Goal: Download file/media

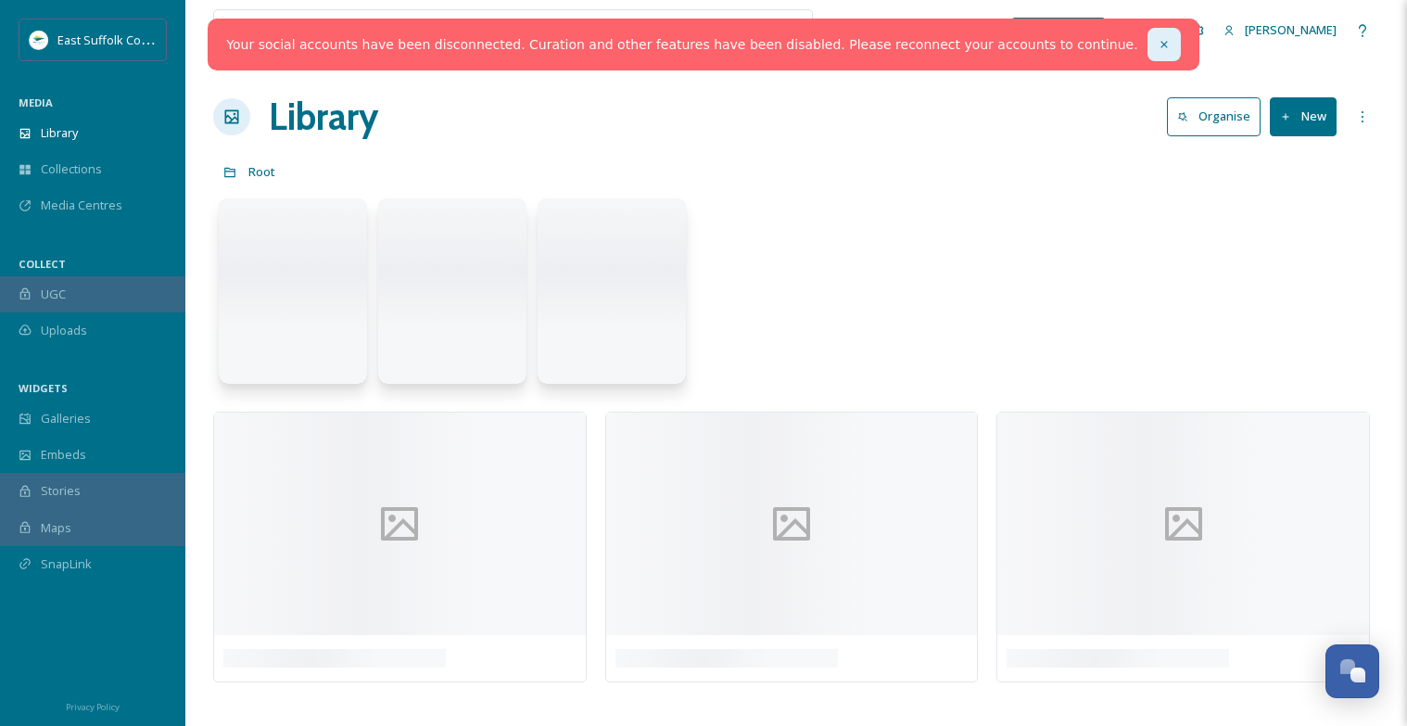
click at [1148, 51] on div at bounding box center [1164, 44] width 33 height 33
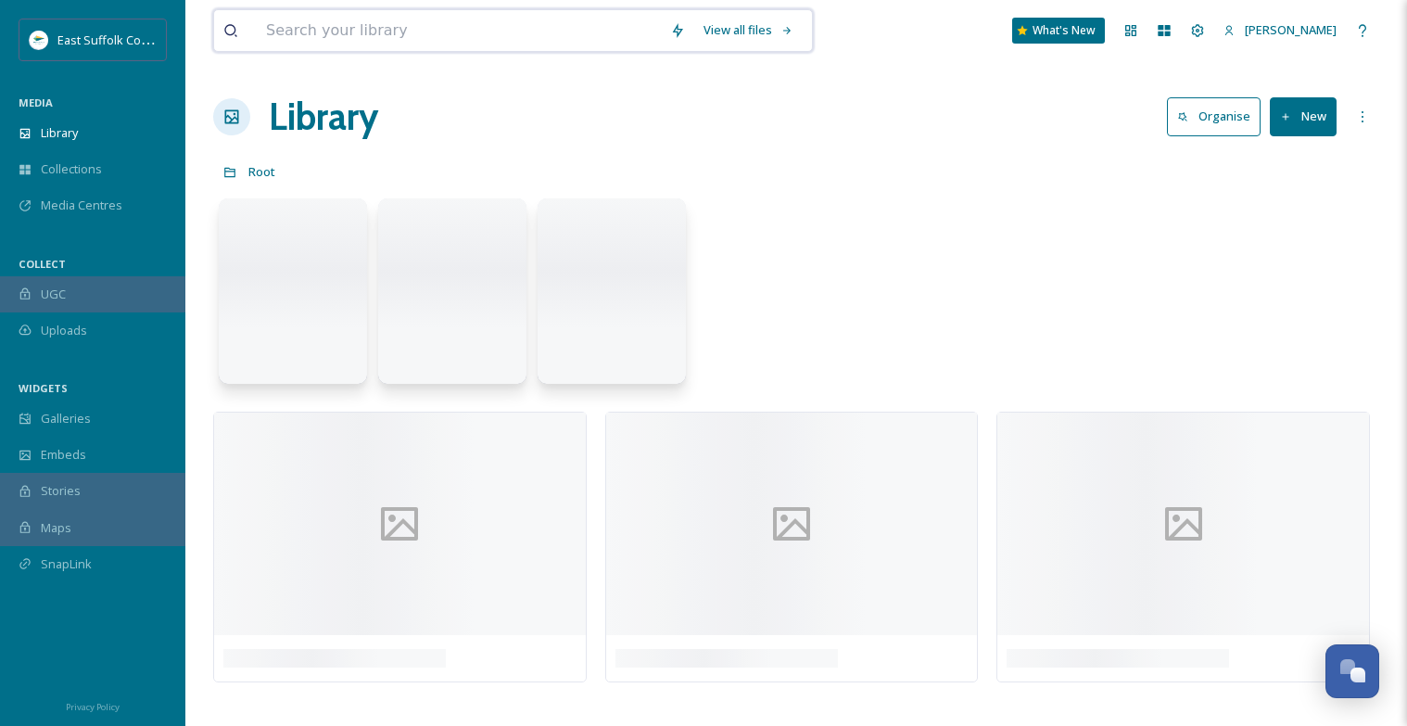
click at [591, 43] on input at bounding box center [459, 30] width 404 height 41
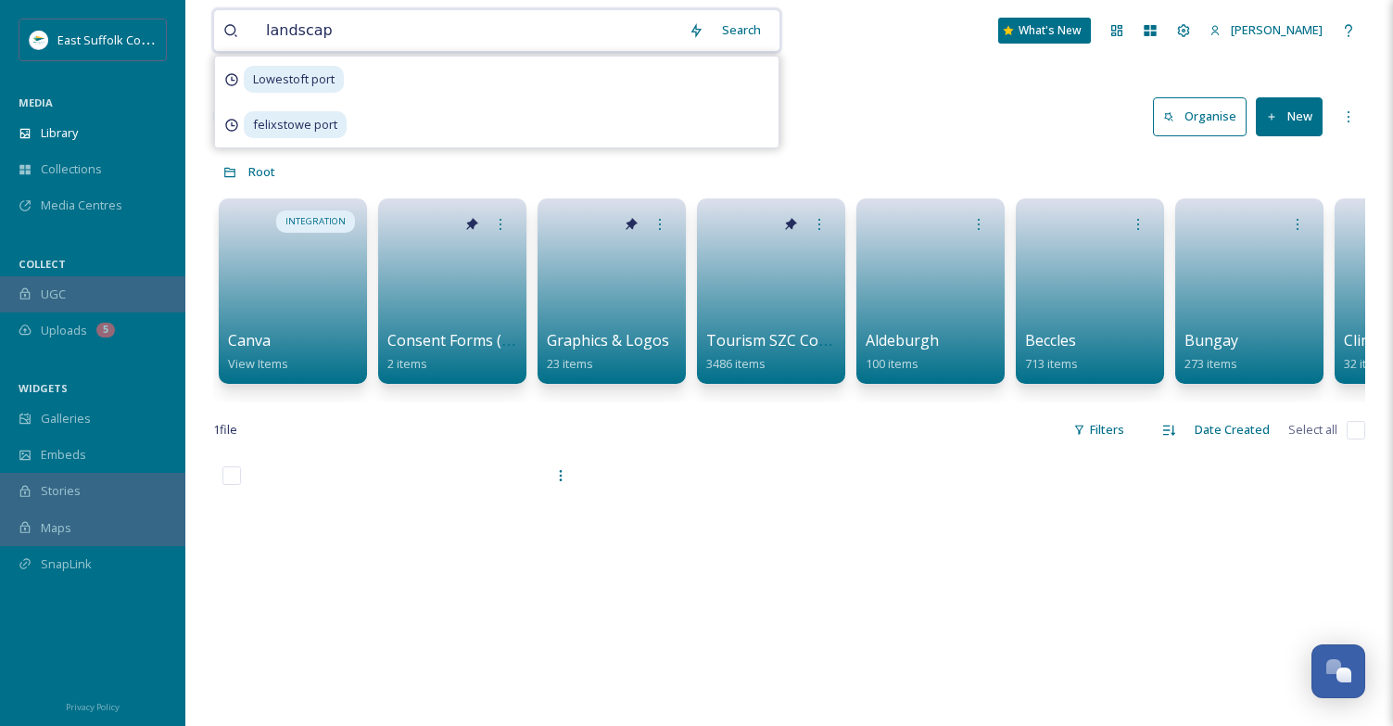
type input "landscape"
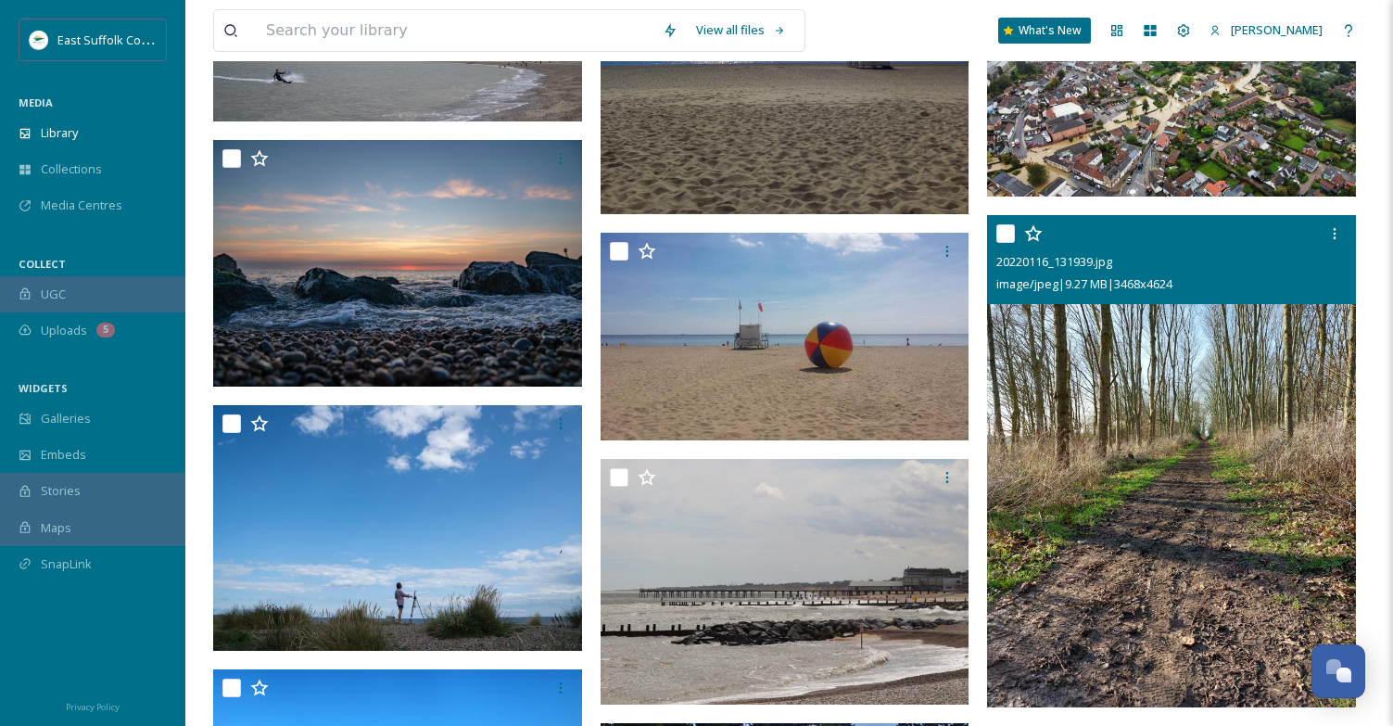
scroll to position [19003, 0]
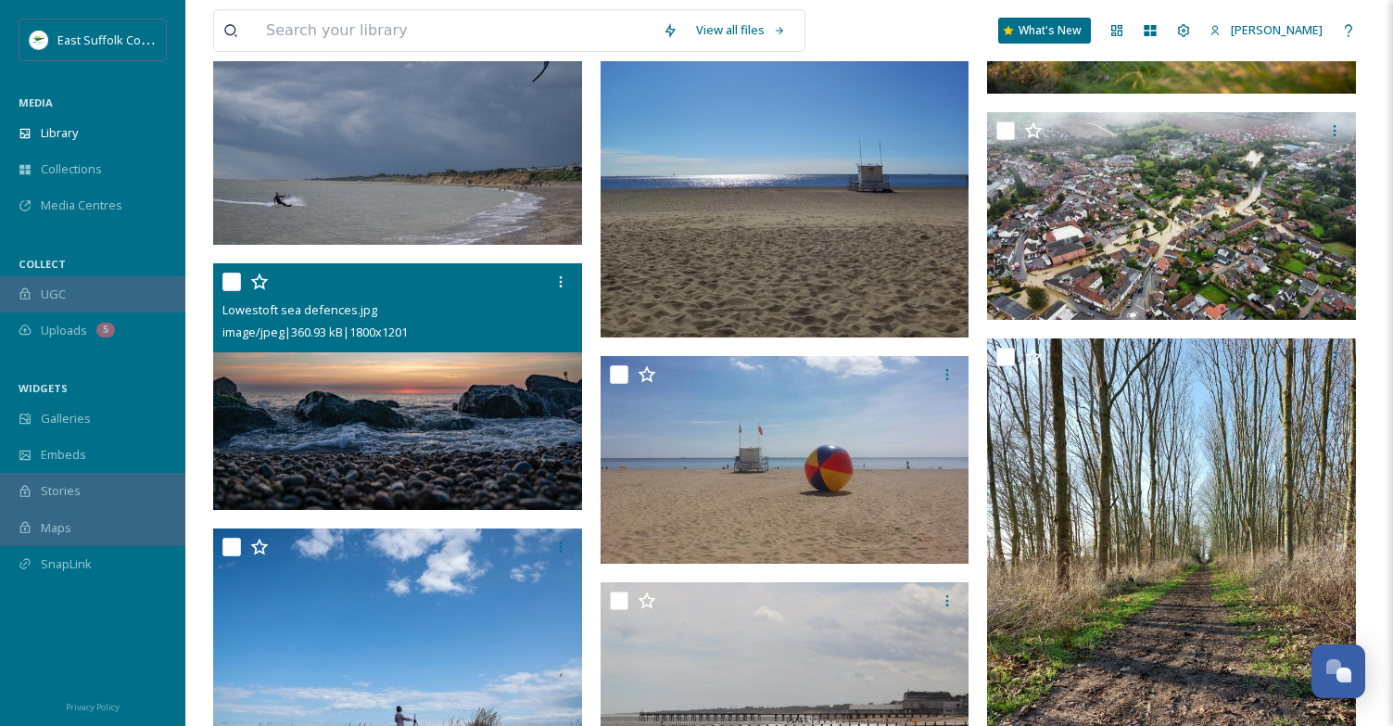
click at [392, 403] on img at bounding box center [397, 386] width 369 height 247
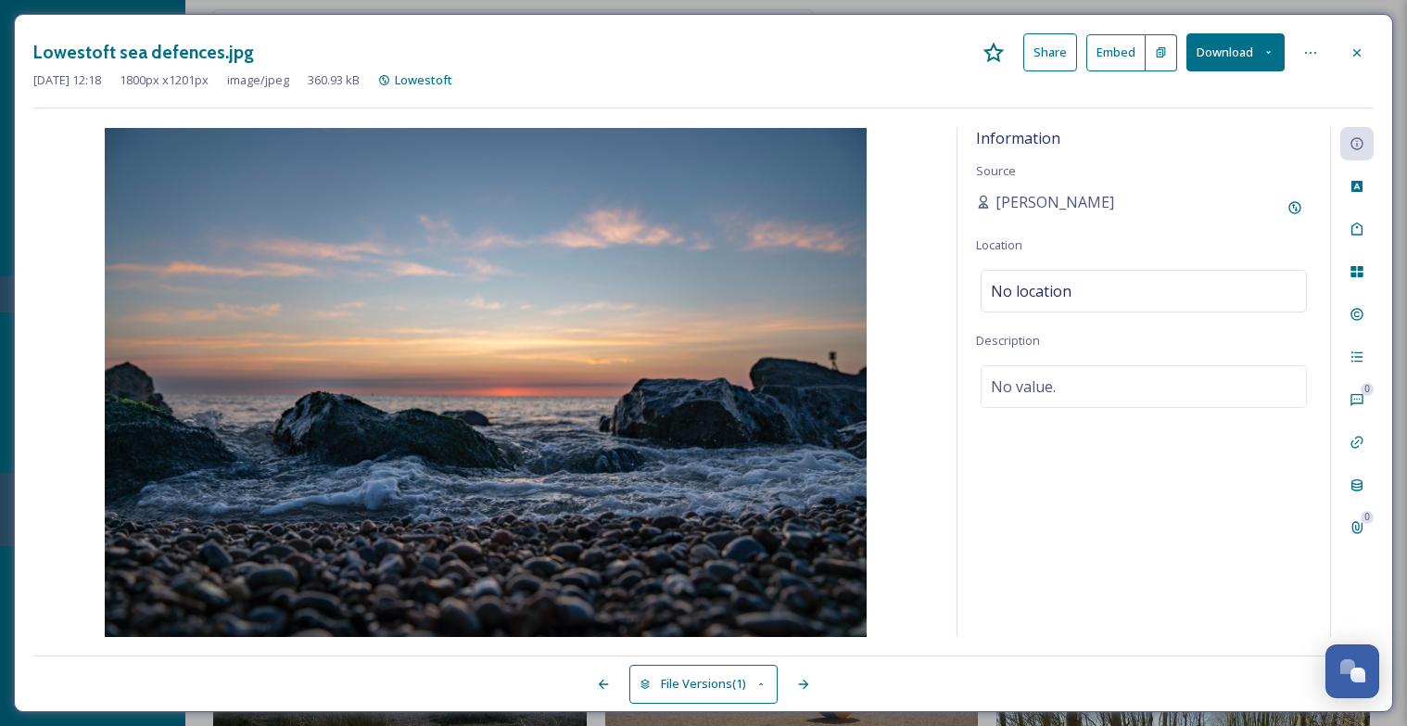
click at [1060, 58] on button "Share" at bounding box center [1050, 52] width 54 height 38
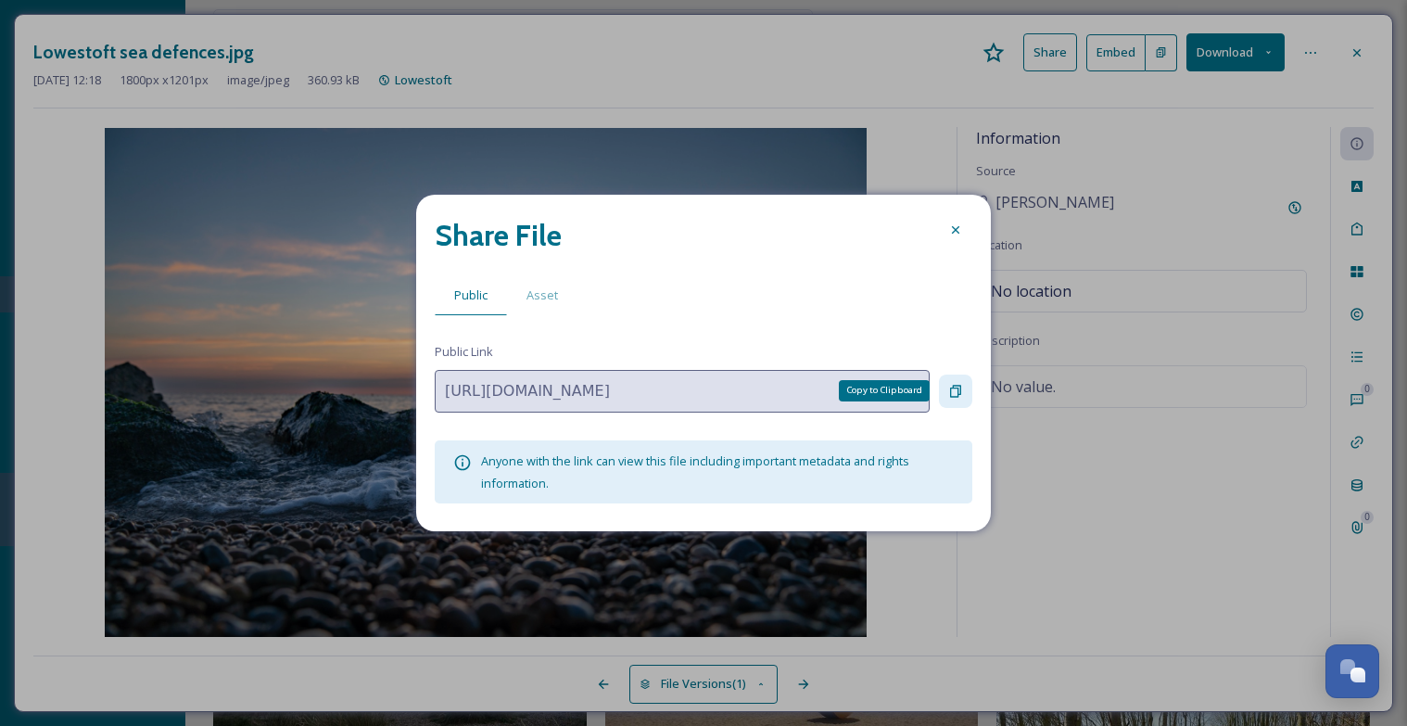
click at [949, 391] on icon at bounding box center [955, 391] width 15 height 15
click at [958, 231] on icon at bounding box center [955, 229] width 15 height 15
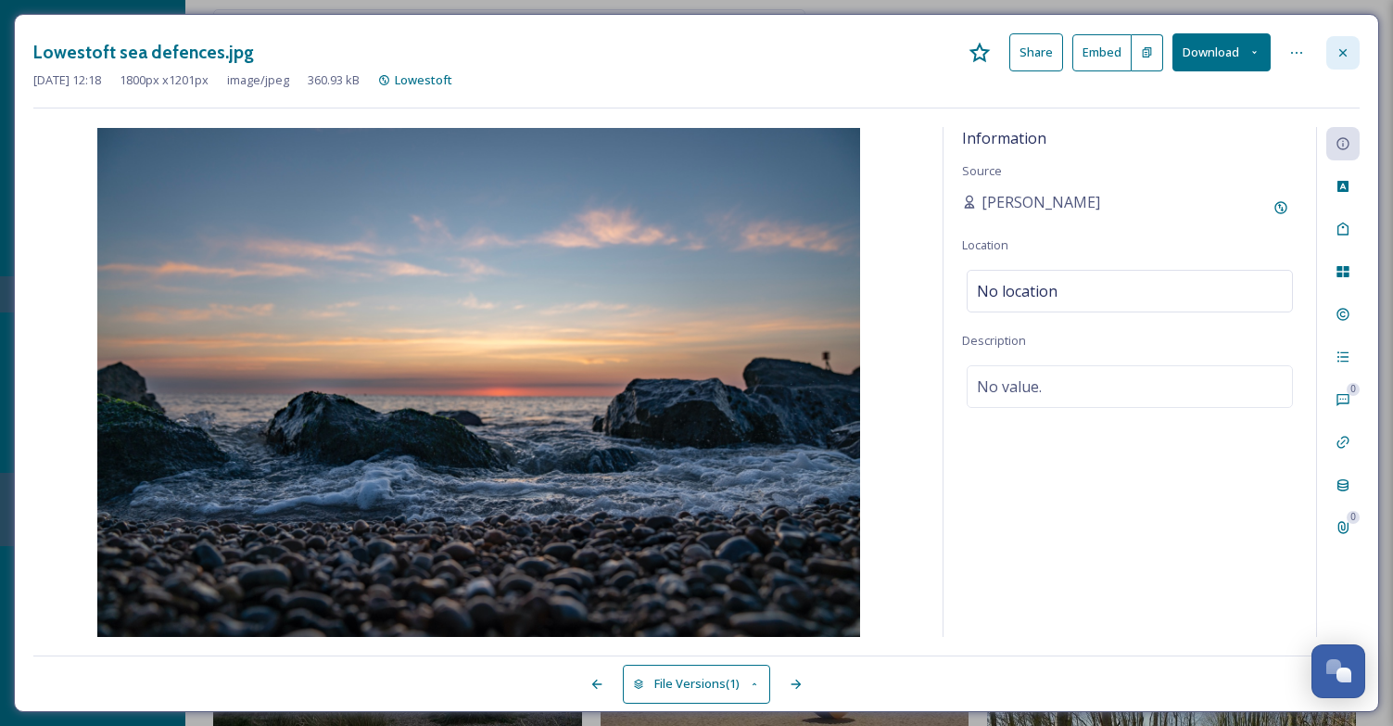
click at [1348, 51] on icon at bounding box center [1343, 52] width 15 height 15
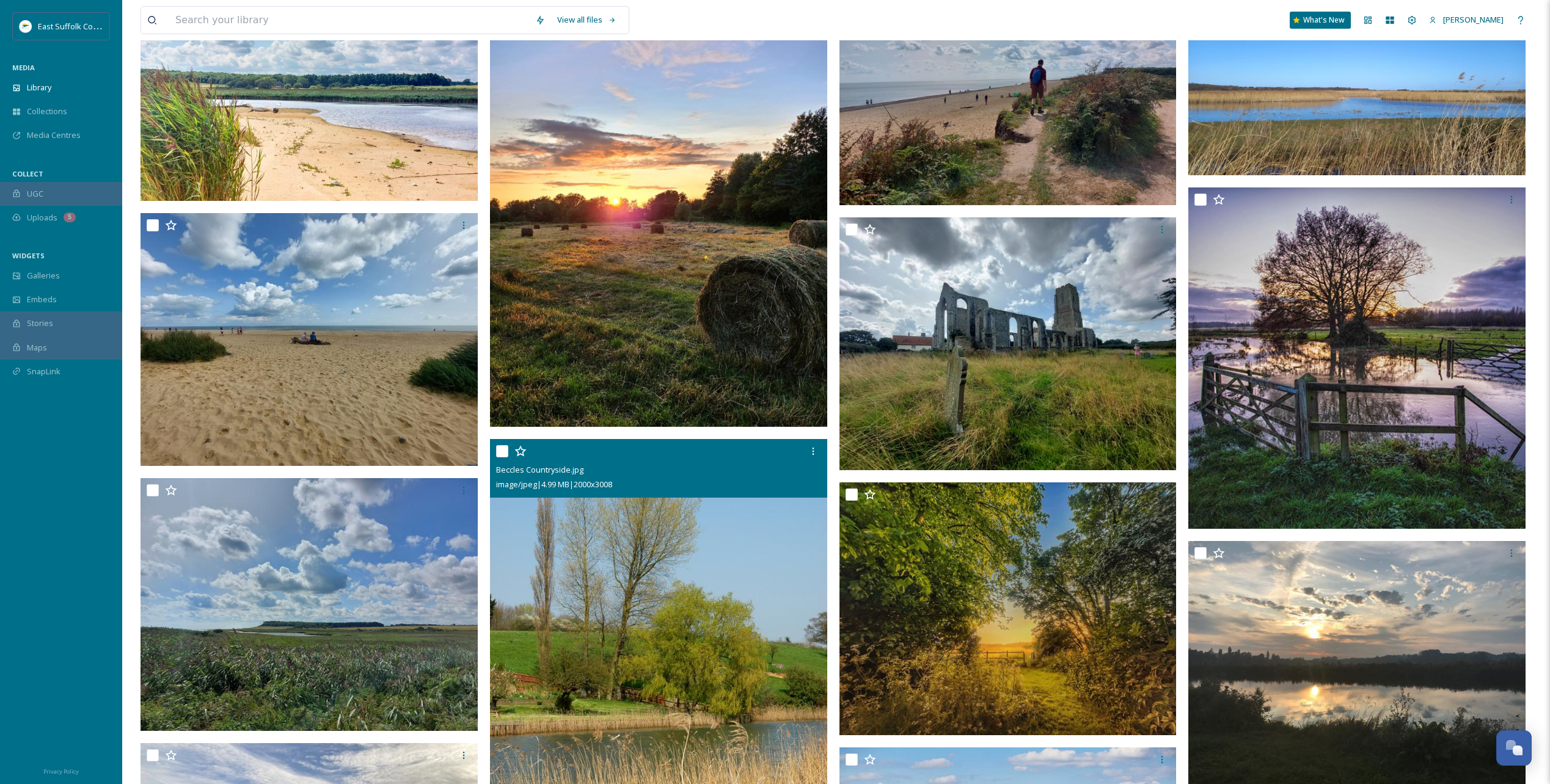
scroll to position [17861, 0]
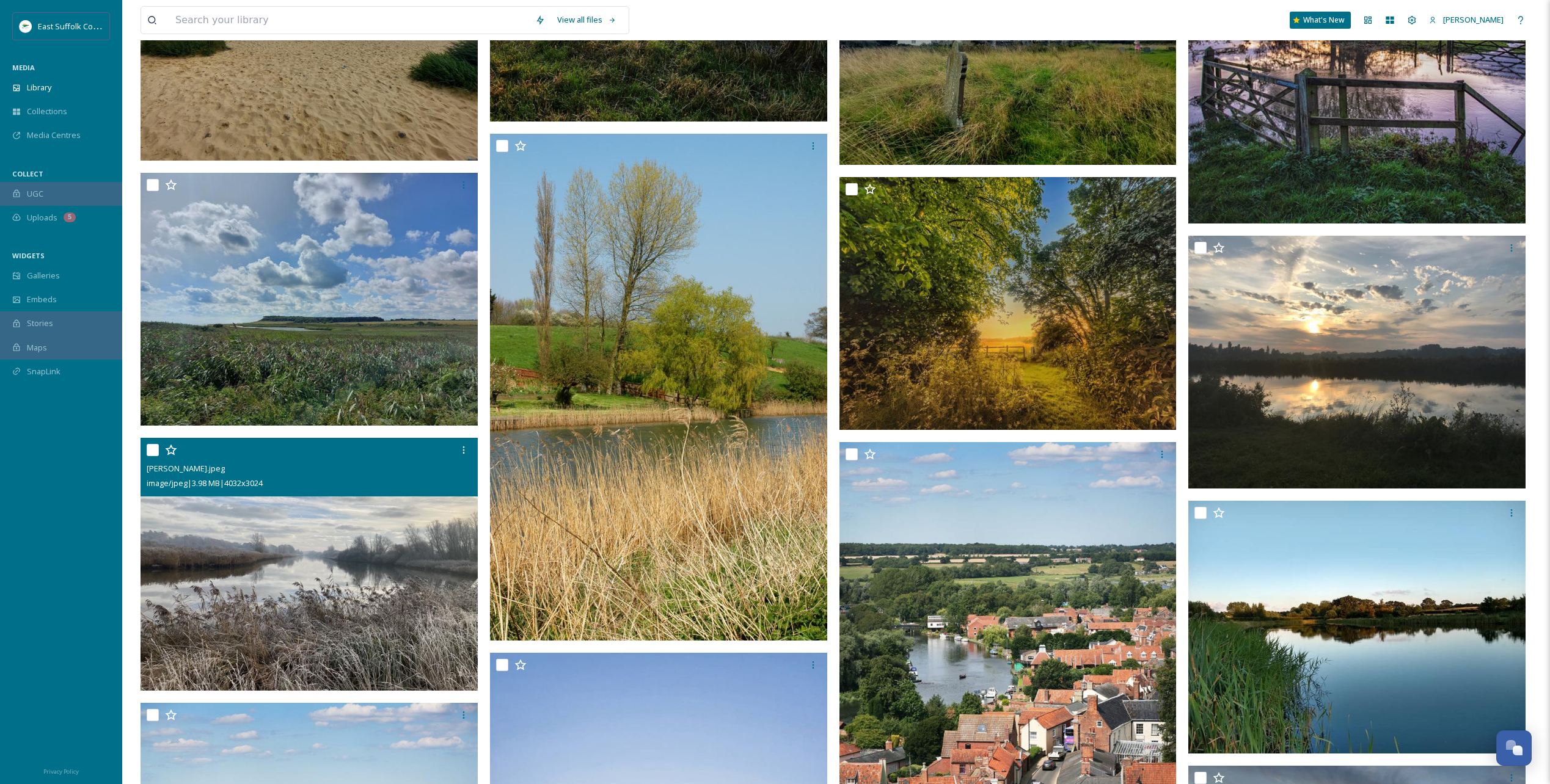
click at [314, 478] on img at bounding box center [309, 565] width 337 height 253
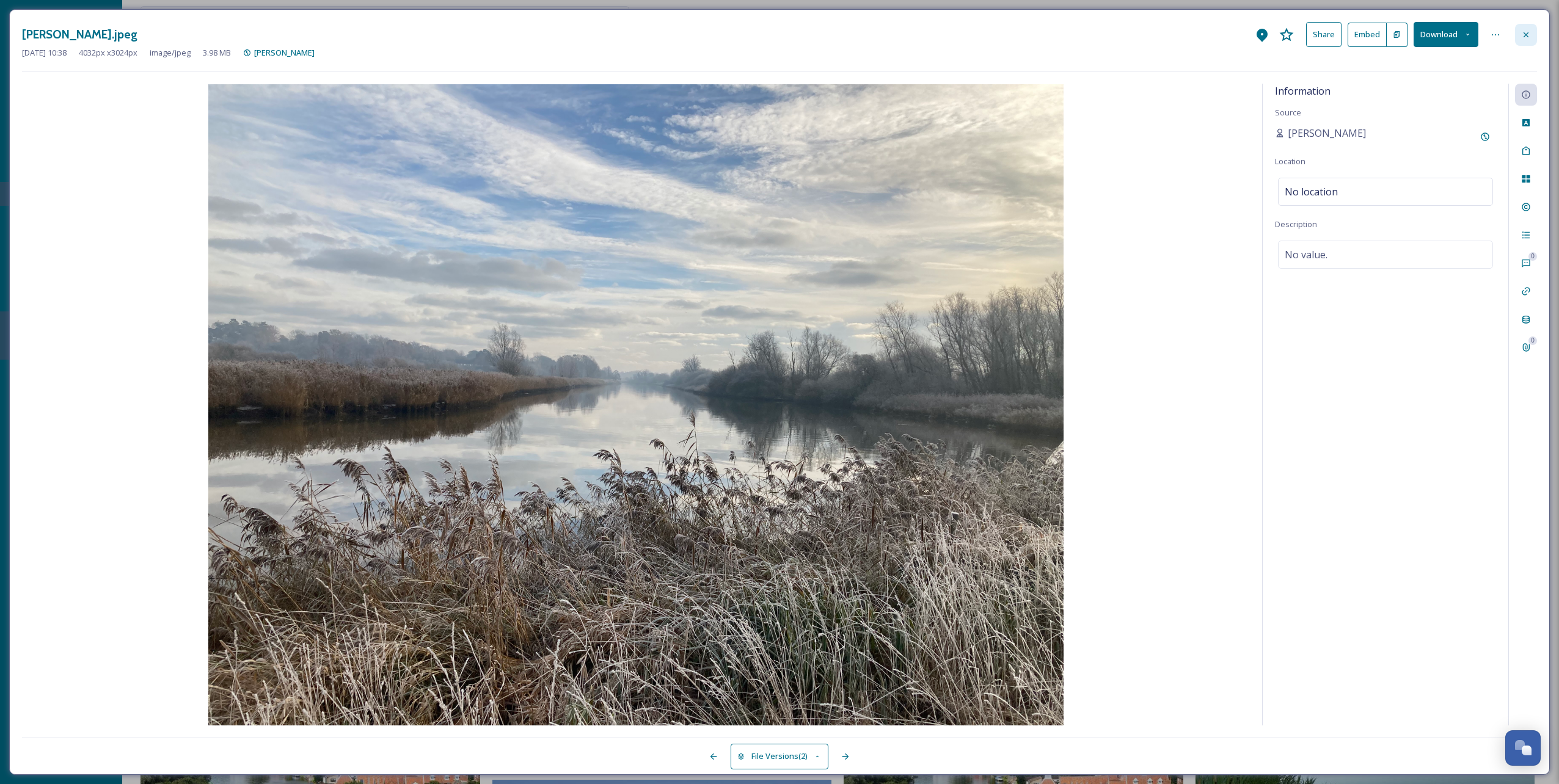
click at [926, 38] on icon at bounding box center [1525, 34] width 10 height 10
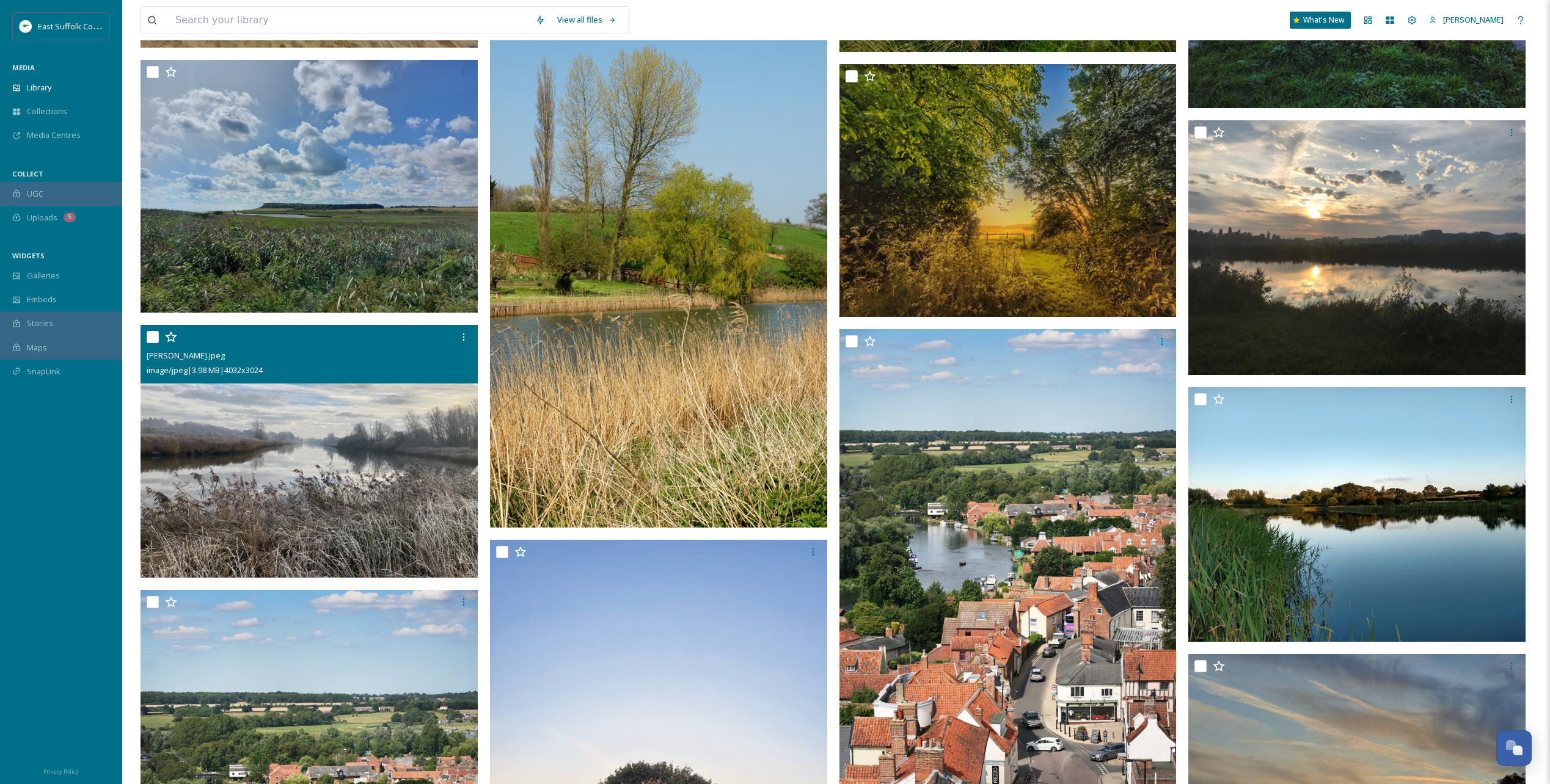
scroll to position [18105, 0]
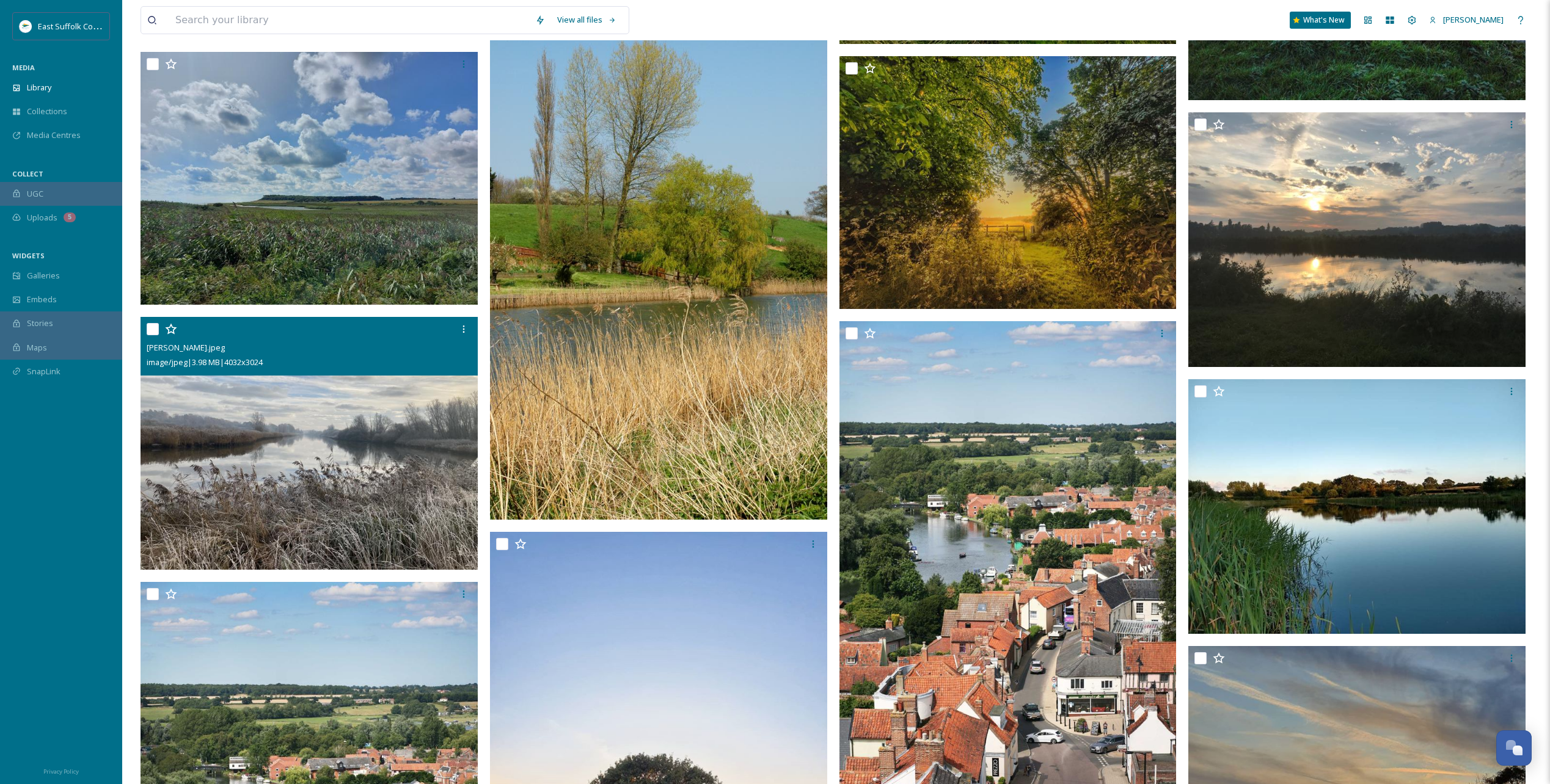
click at [241, 419] on img at bounding box center [309, 443] width 337 height 253
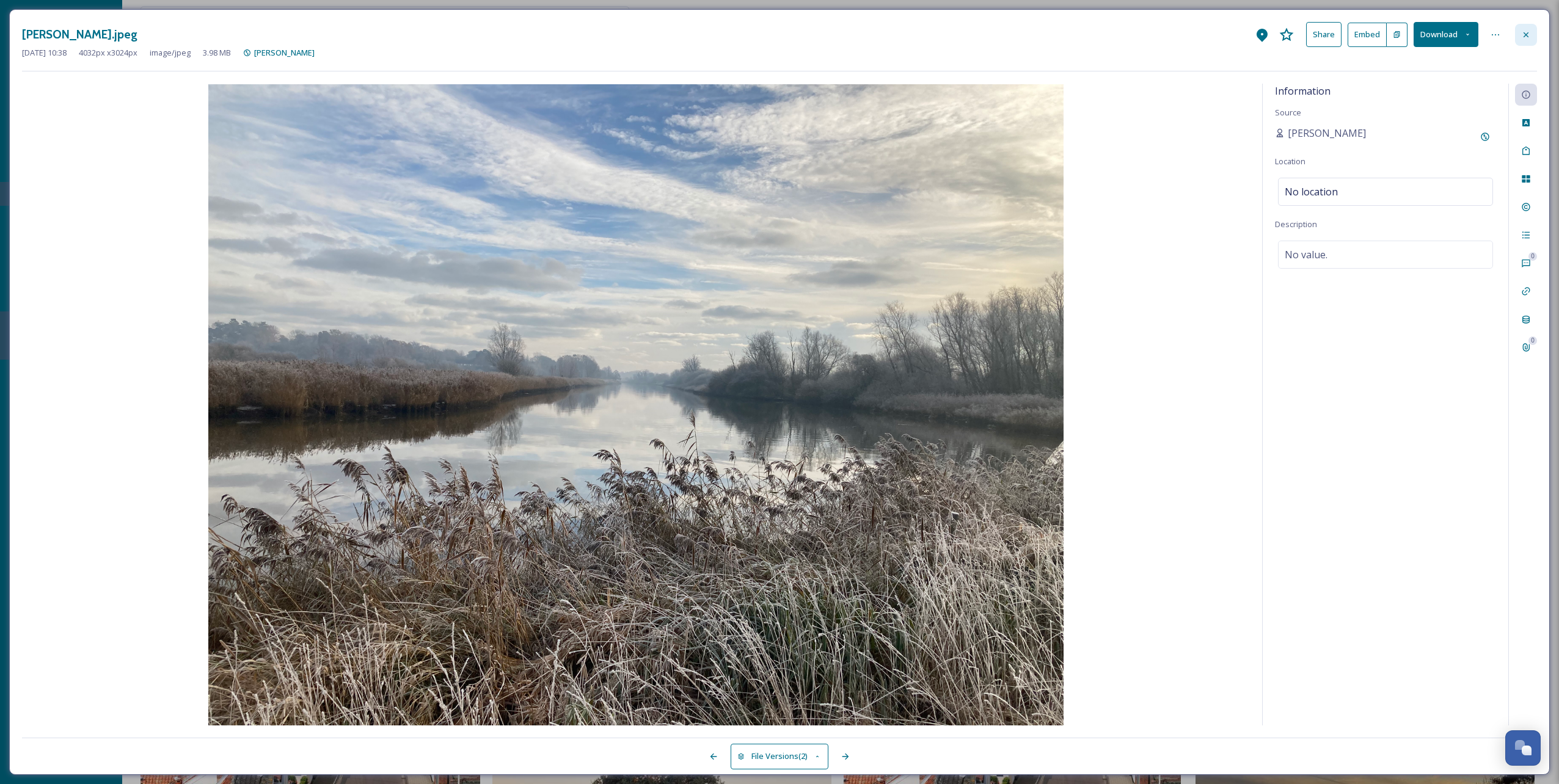
click at [926, 32] on icon at bounding box center [1525, 34] width 10 height 10
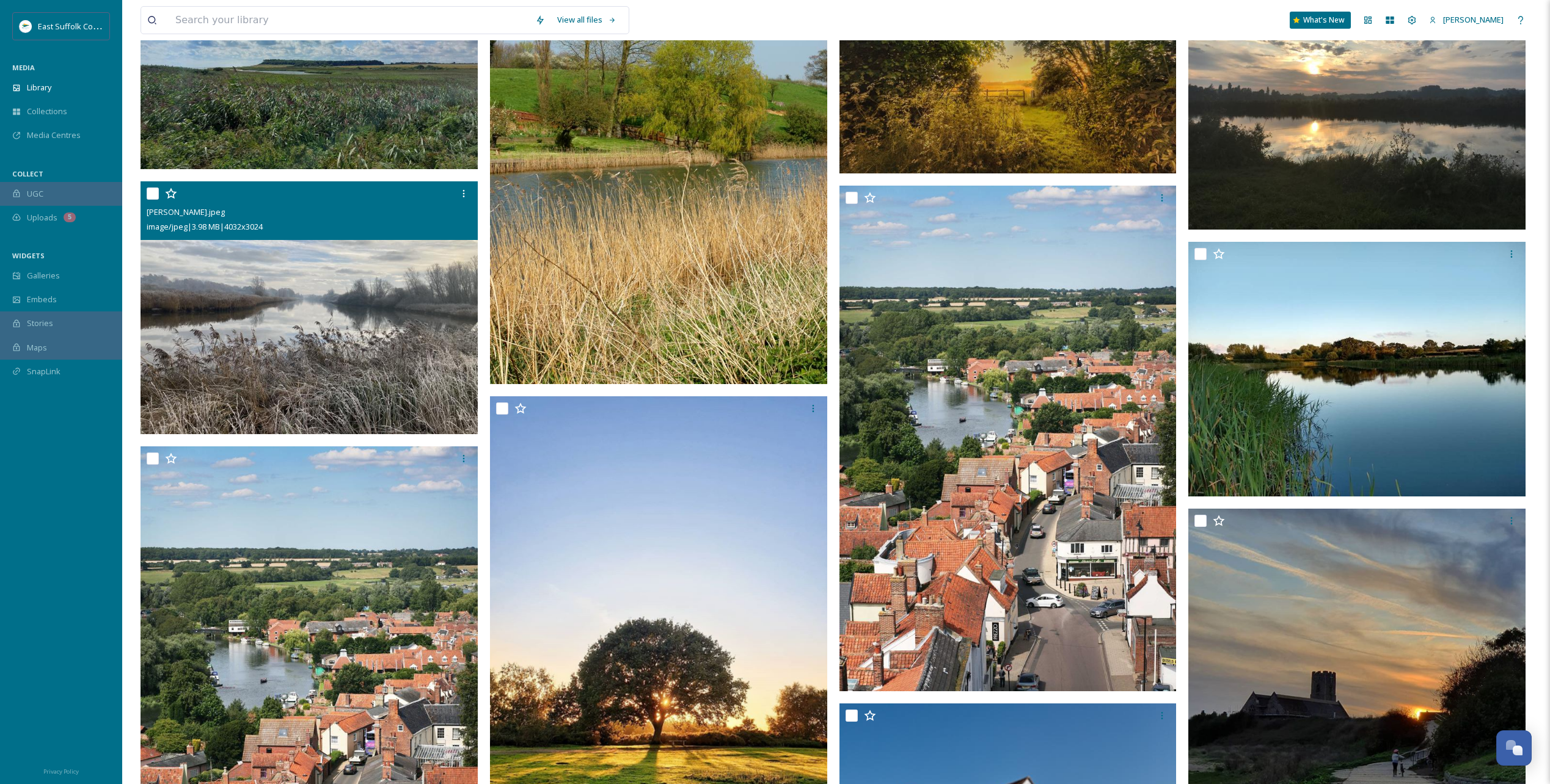
scroll to position [18166, 0]
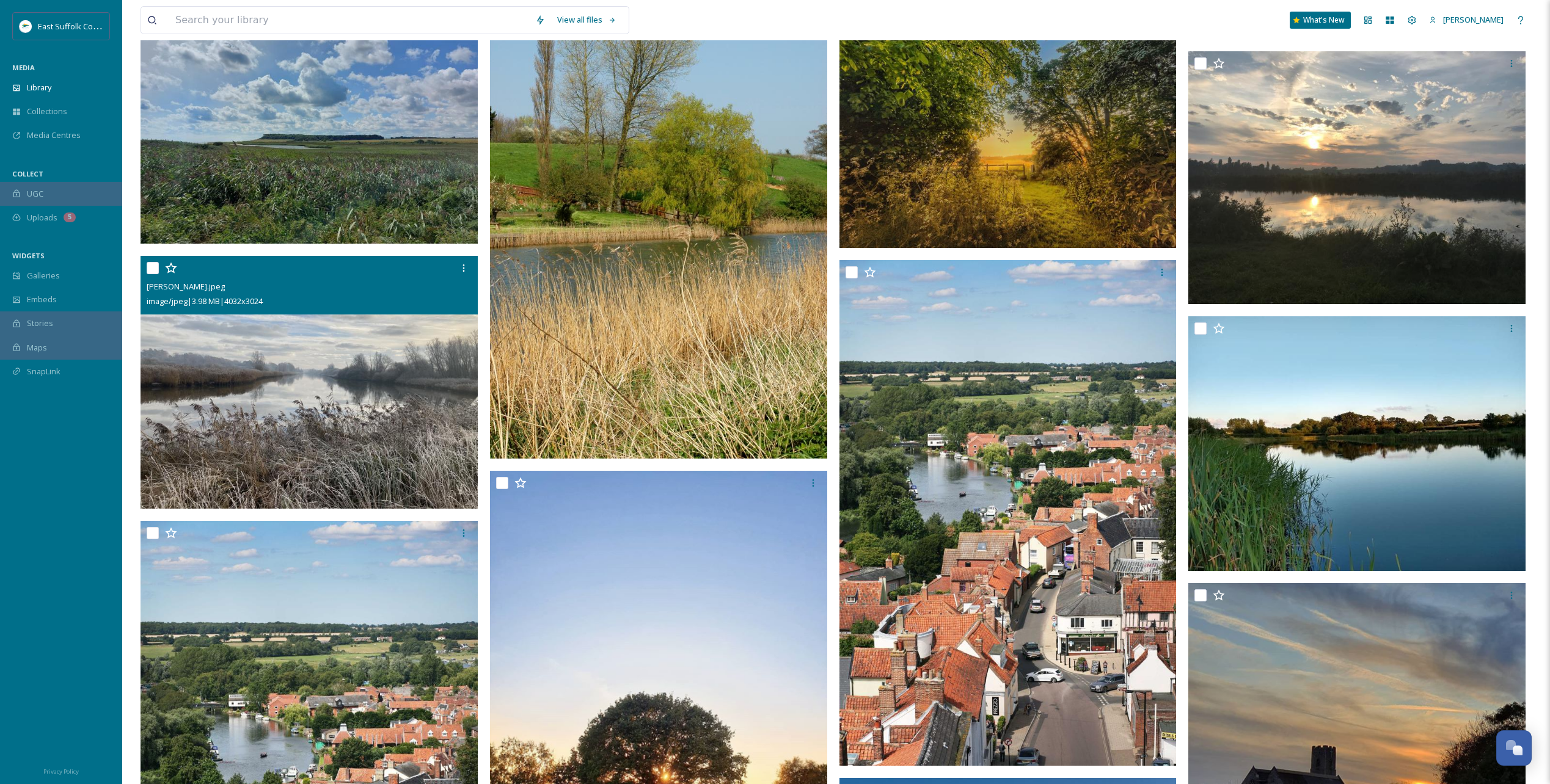
click at [354, 385] on img at bounding box center [309, 382] width 337 height 253
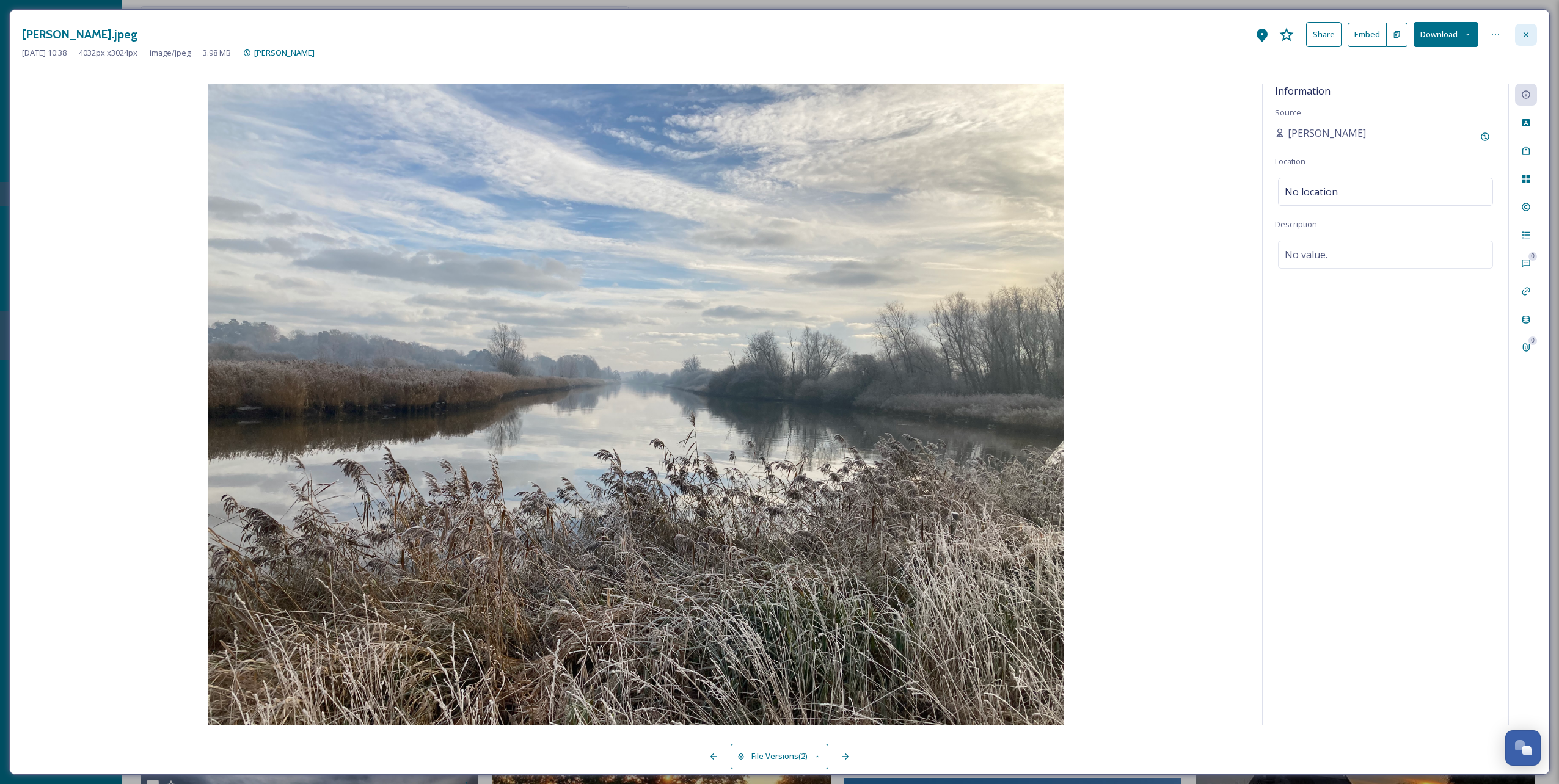
click at [926, 32] on div at bounding box center [1525, 34] width 22 height 22
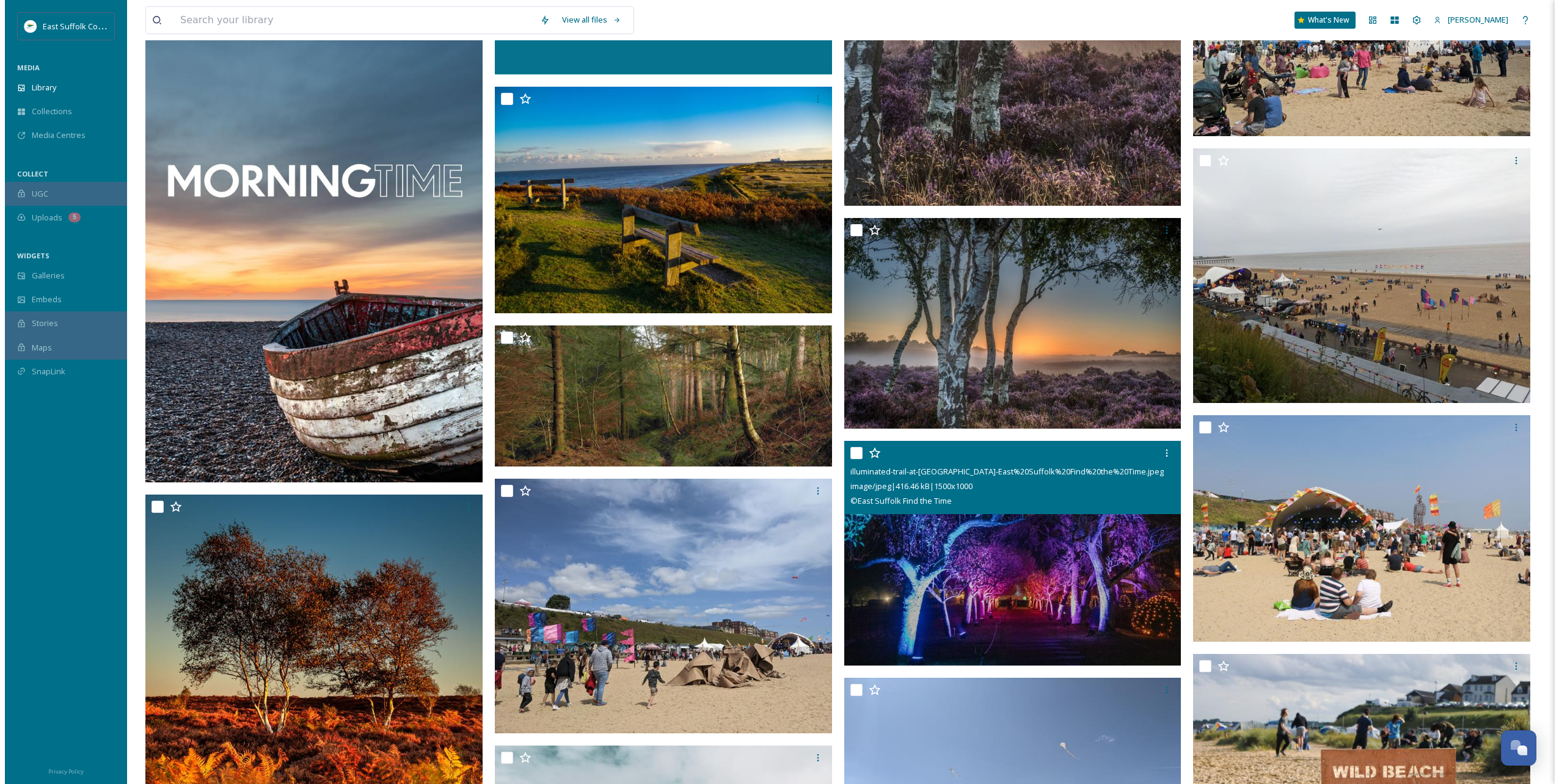
scroll to position [23907, 0]
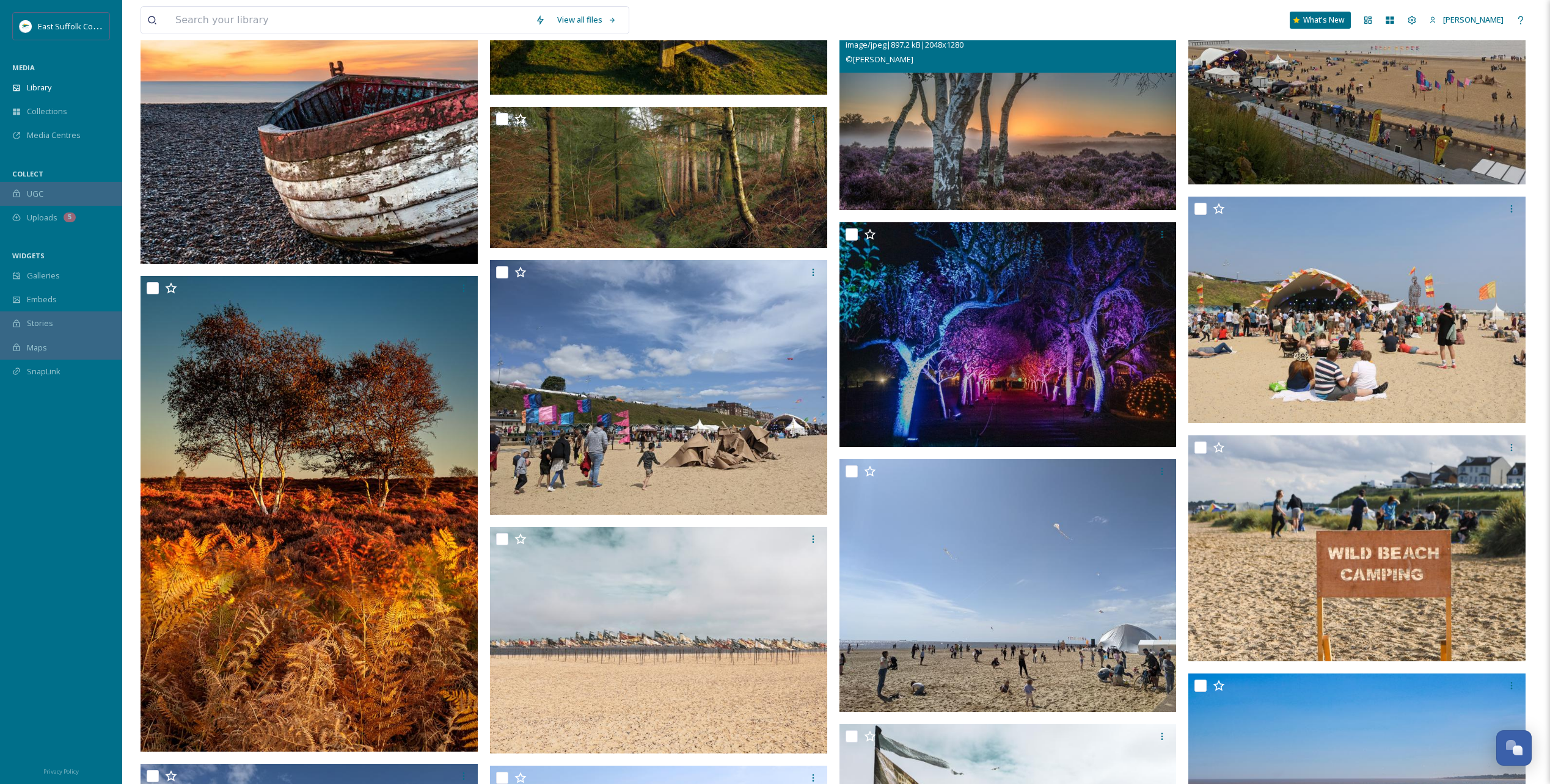
click at [927, 134] on img at bounding box center [1008, 105] width 337 height 211
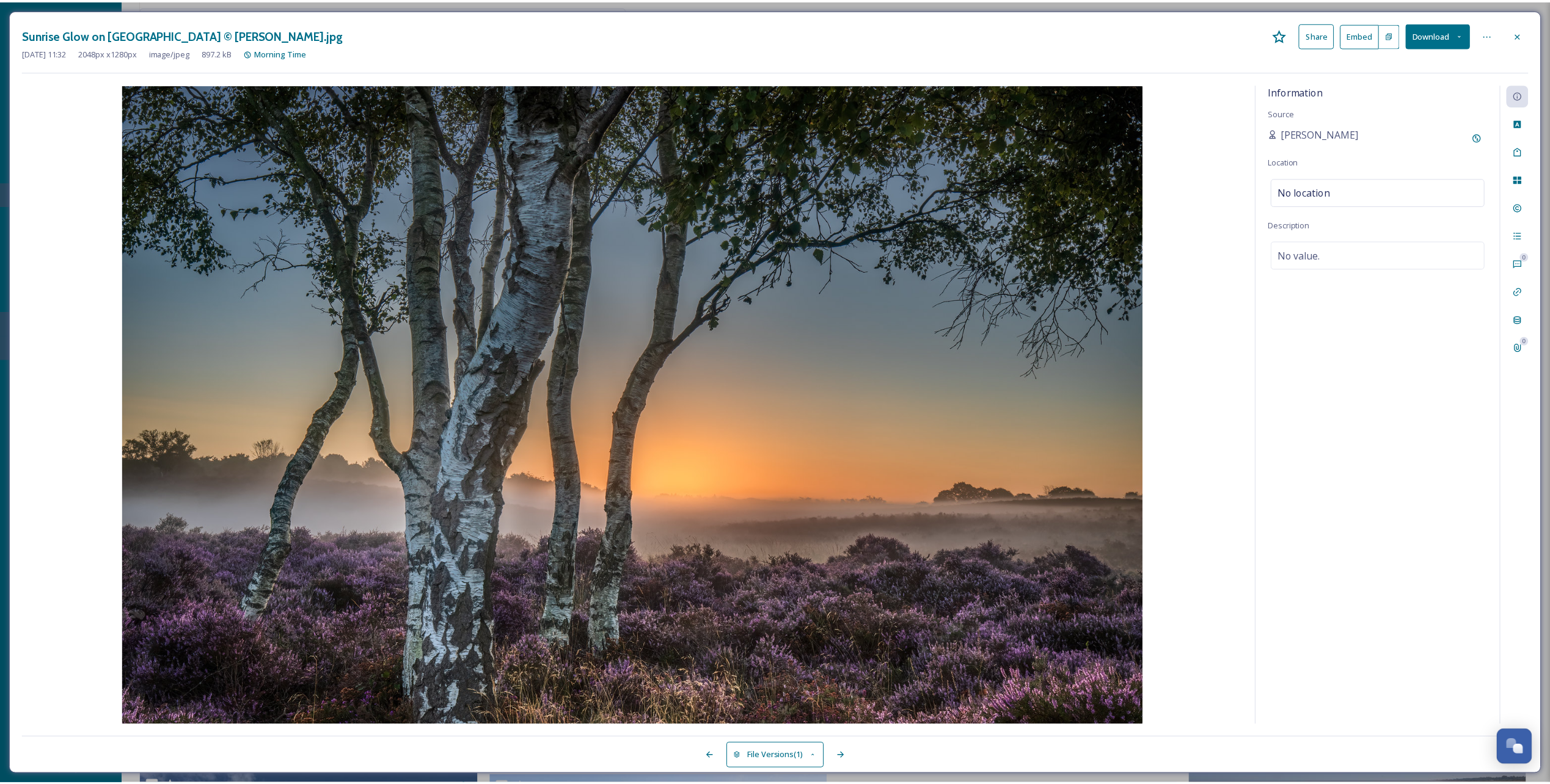
scroll to position [23917, 0]
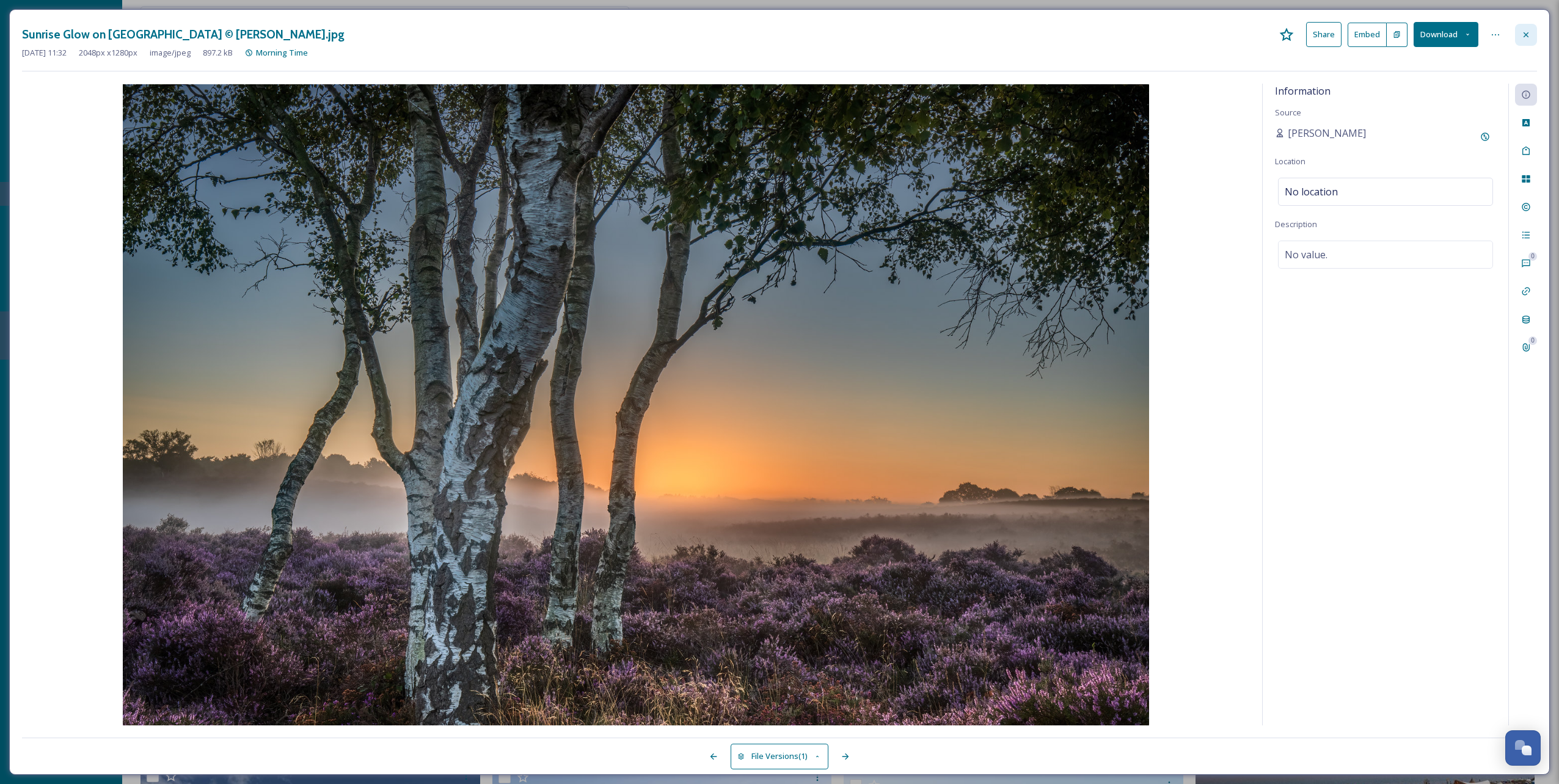
click at [926, 34] on icon at bounding box center [1525, 34] width 10 height 10
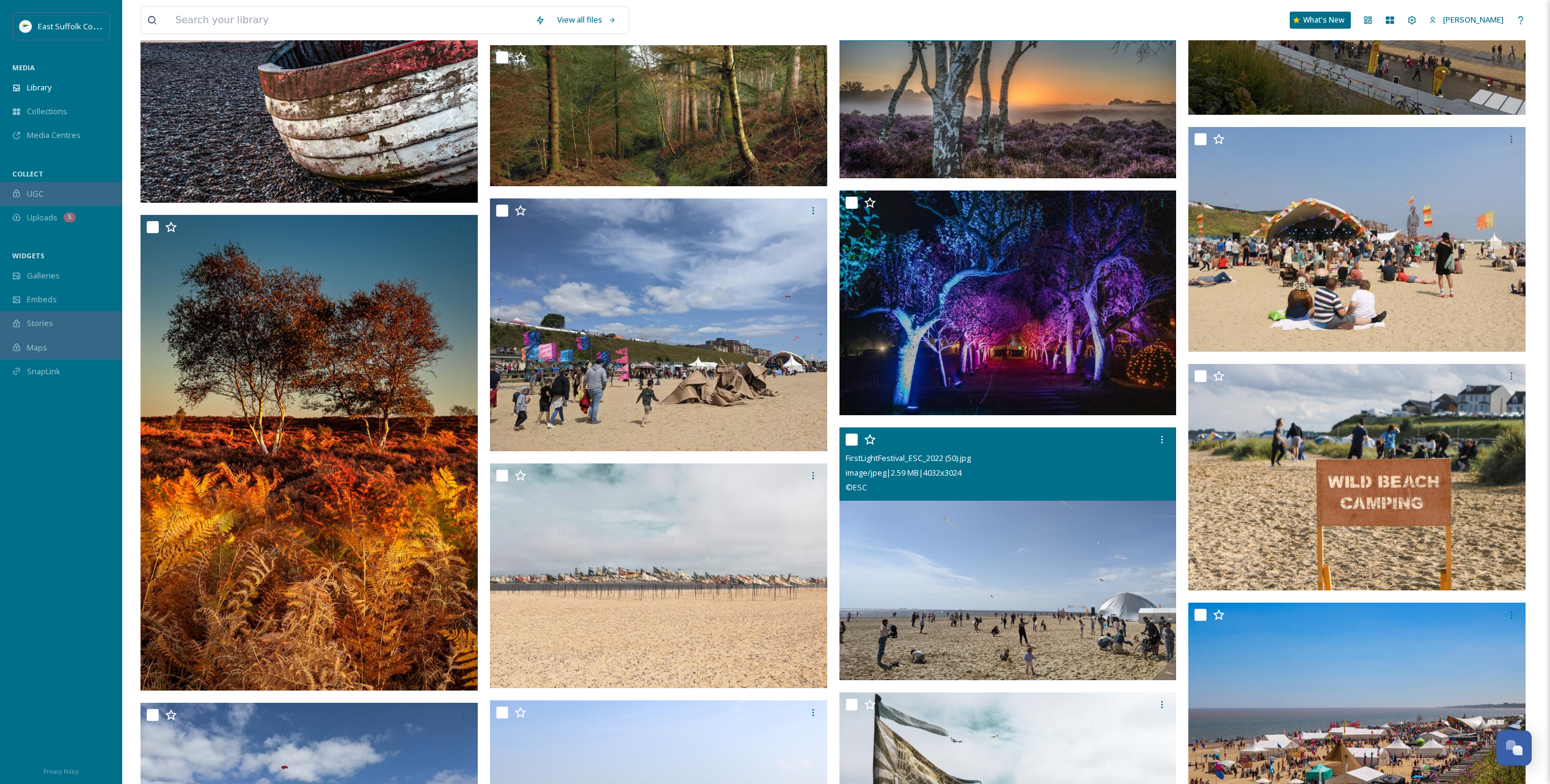
scroll to position [23674, 0]
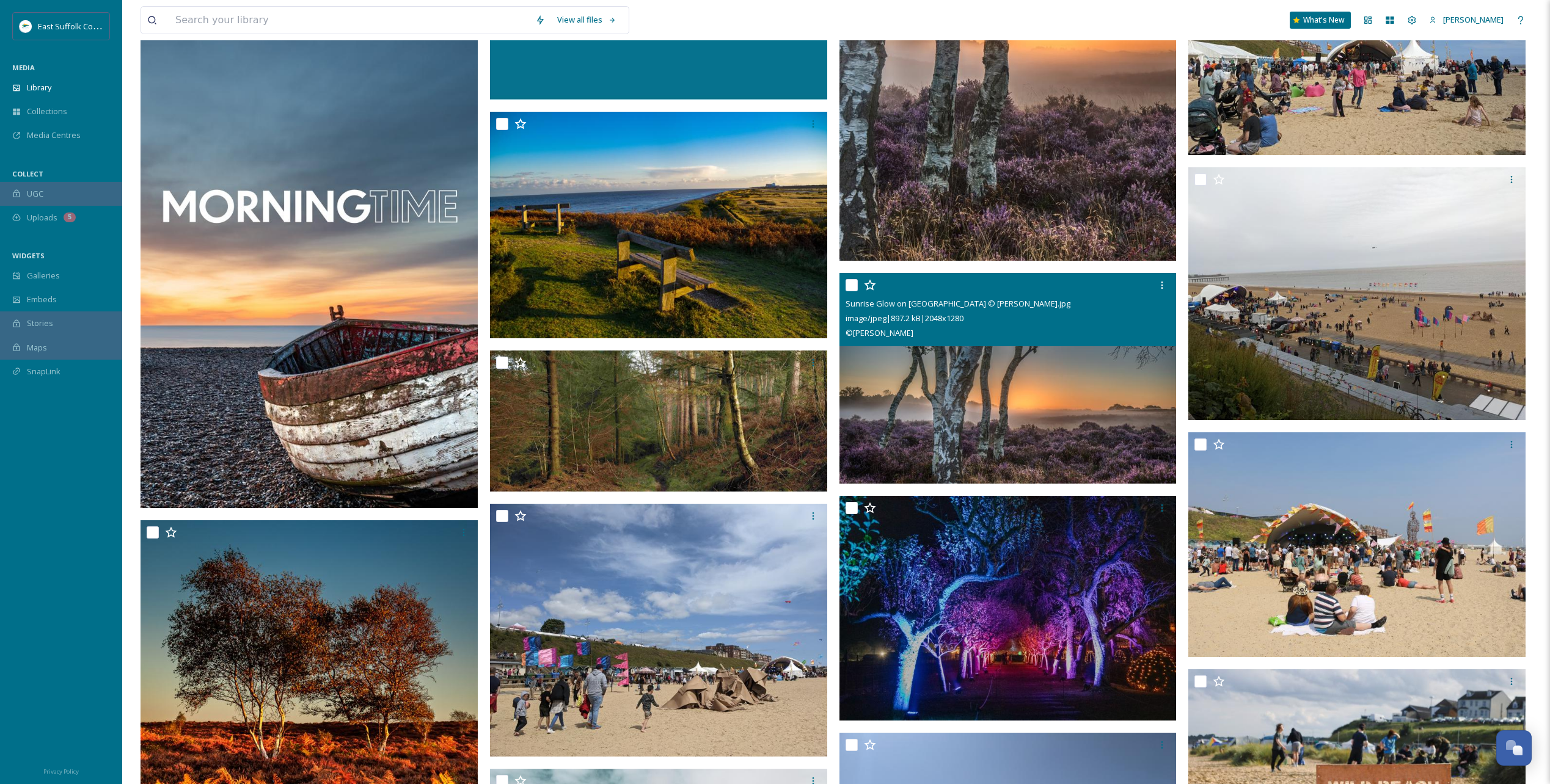
click at [927, 400] on img at bounding box center [1008, 378] width 337 height 211
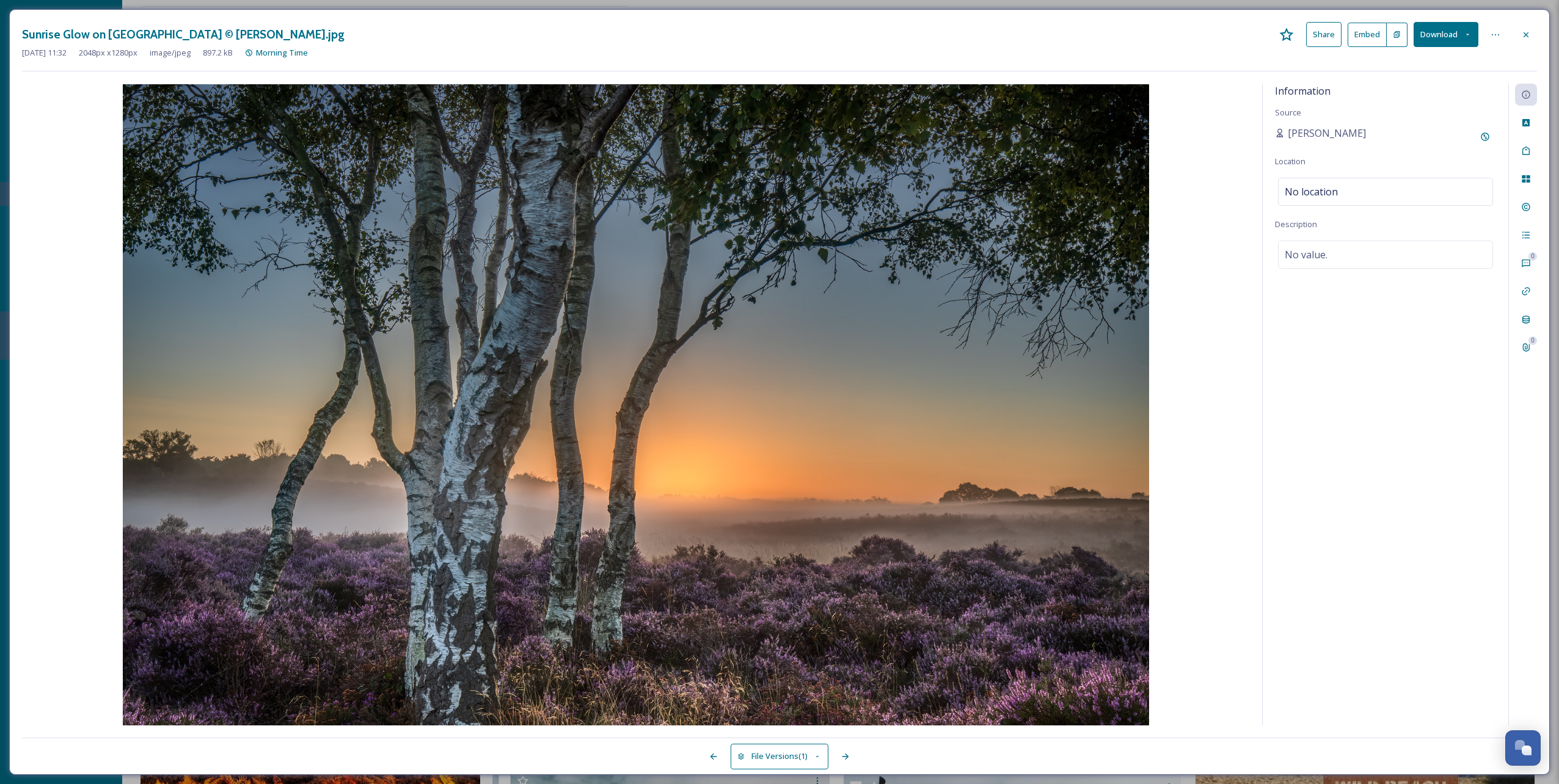
click at [926, 31] on button "Share" at bounding box center [1324, 34] width 36 height 25
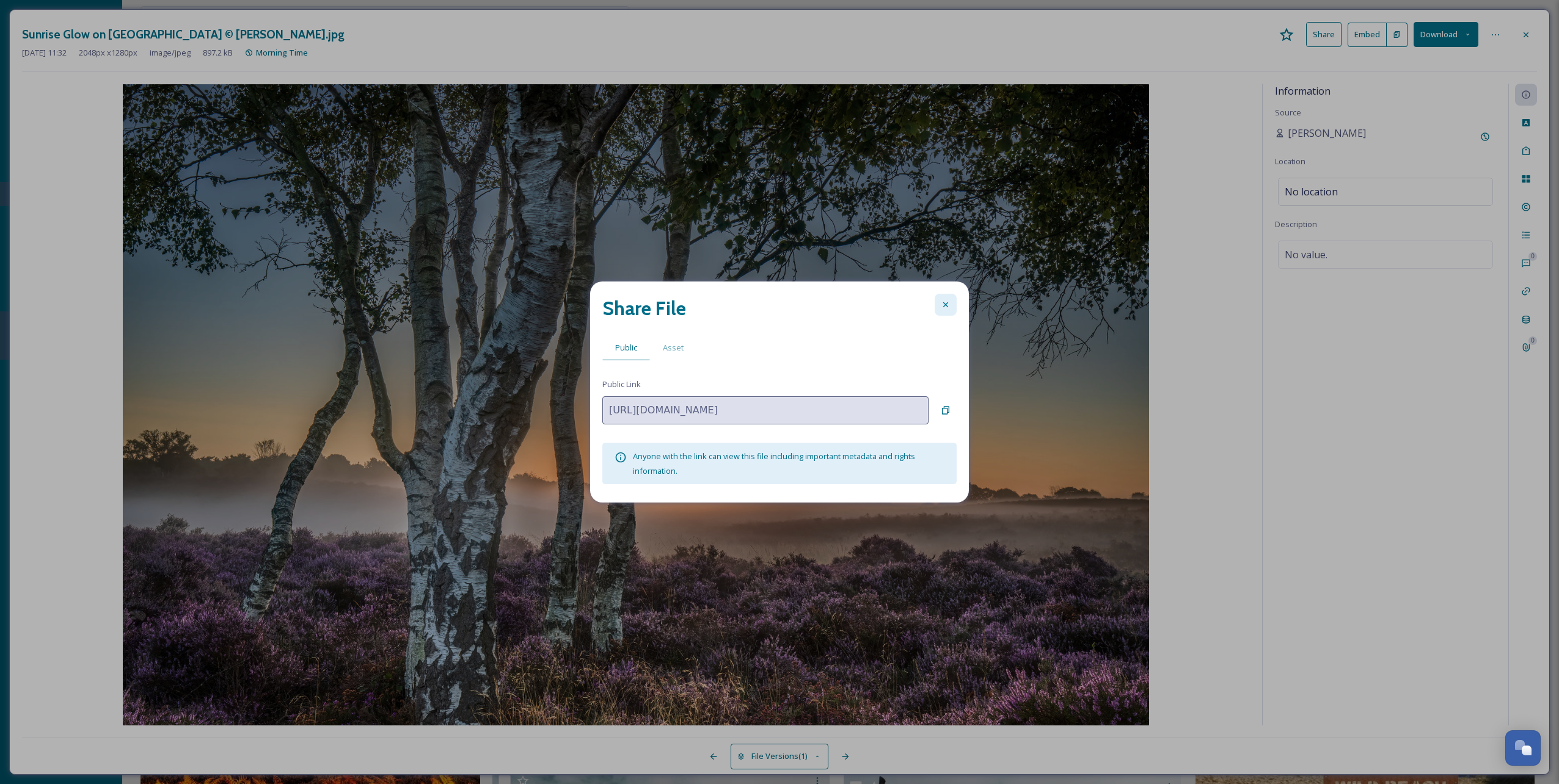
click at [926, 307] on icon at bounding box center [946, 304] width 10 height 10
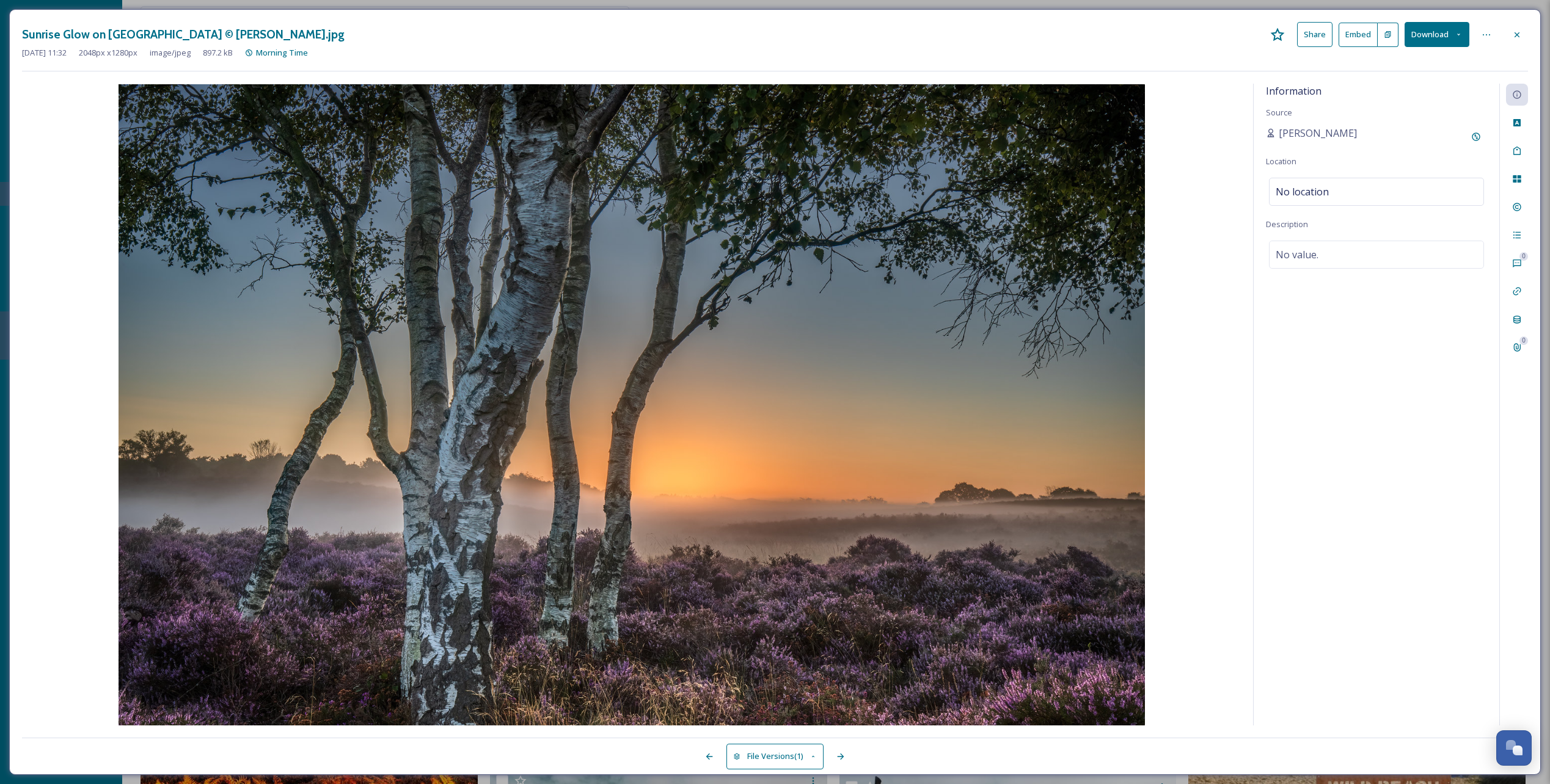
click at [927, 33] on button "Download" at bounding box center [1437, 34] width 65 height 25
click at [927, 62] on span "Download Original (2048 x 1280)" at bounding box center [1404, 63] width 115 height 12
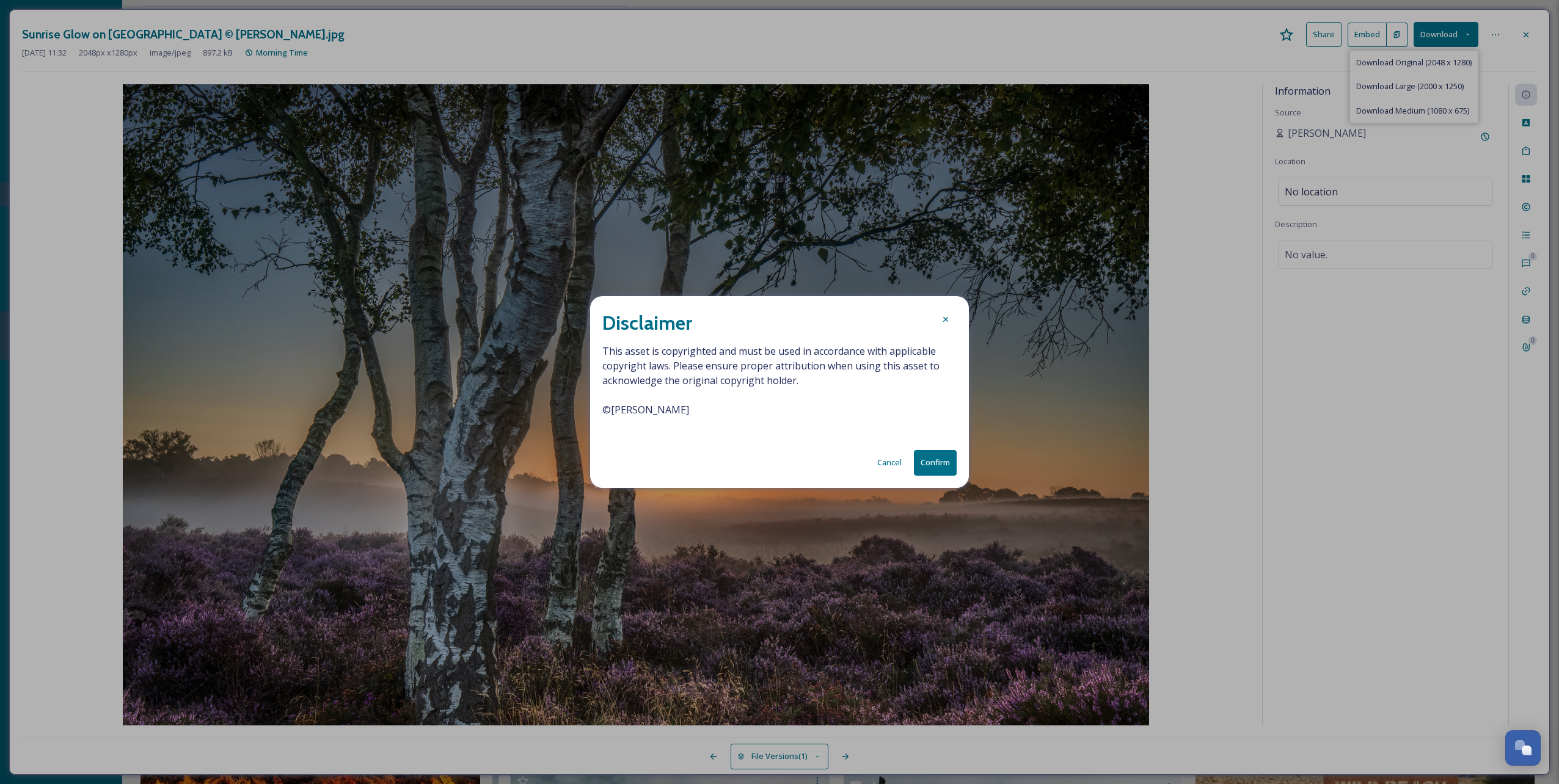
click at [926, 319] on icon at bounding box center [946, 319] width 10 height 10
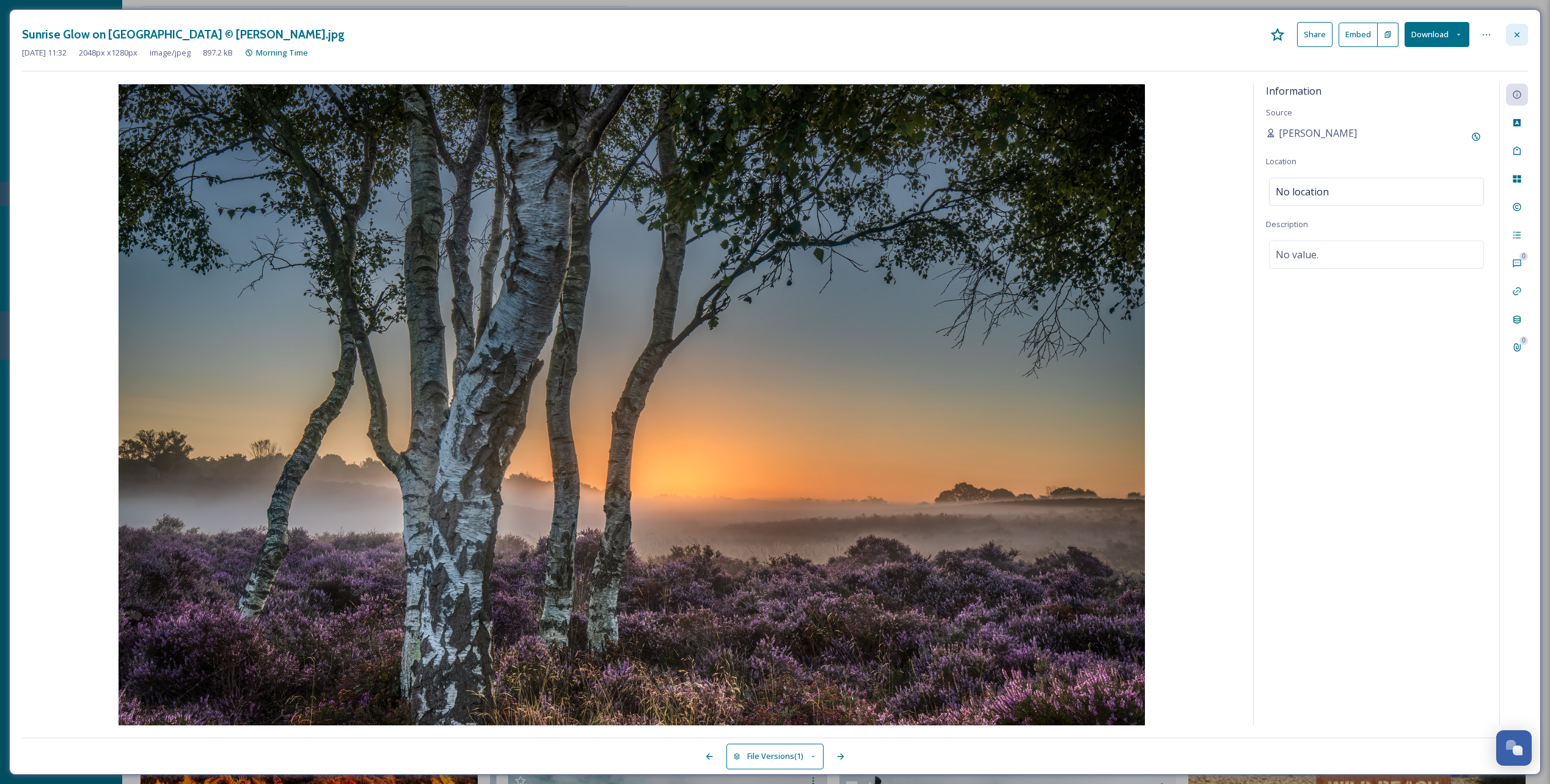
click at [927, 30] on icon at bounding box center [1516, 34] width 10 height 10
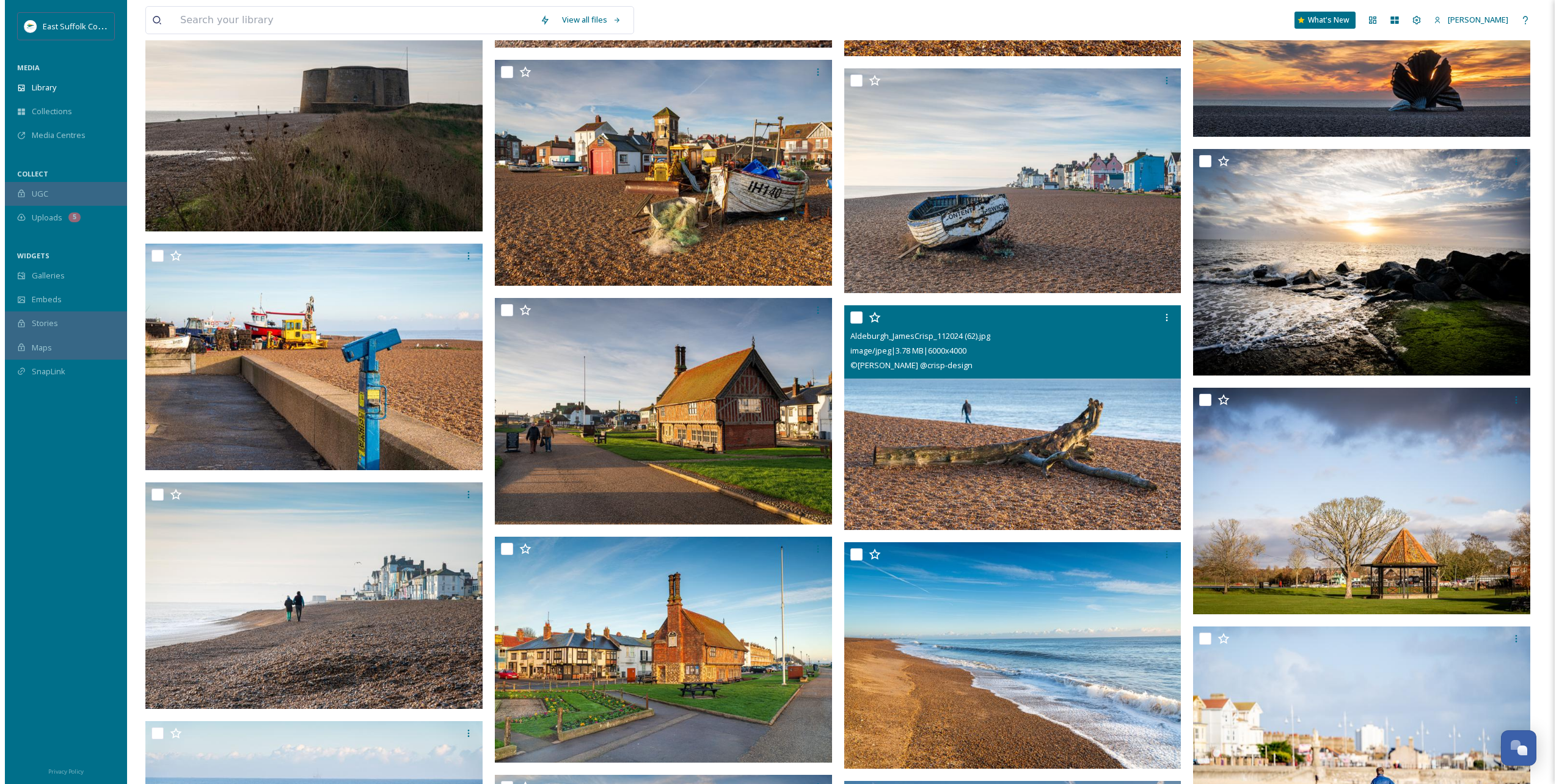
scroll to position [37597, 0]
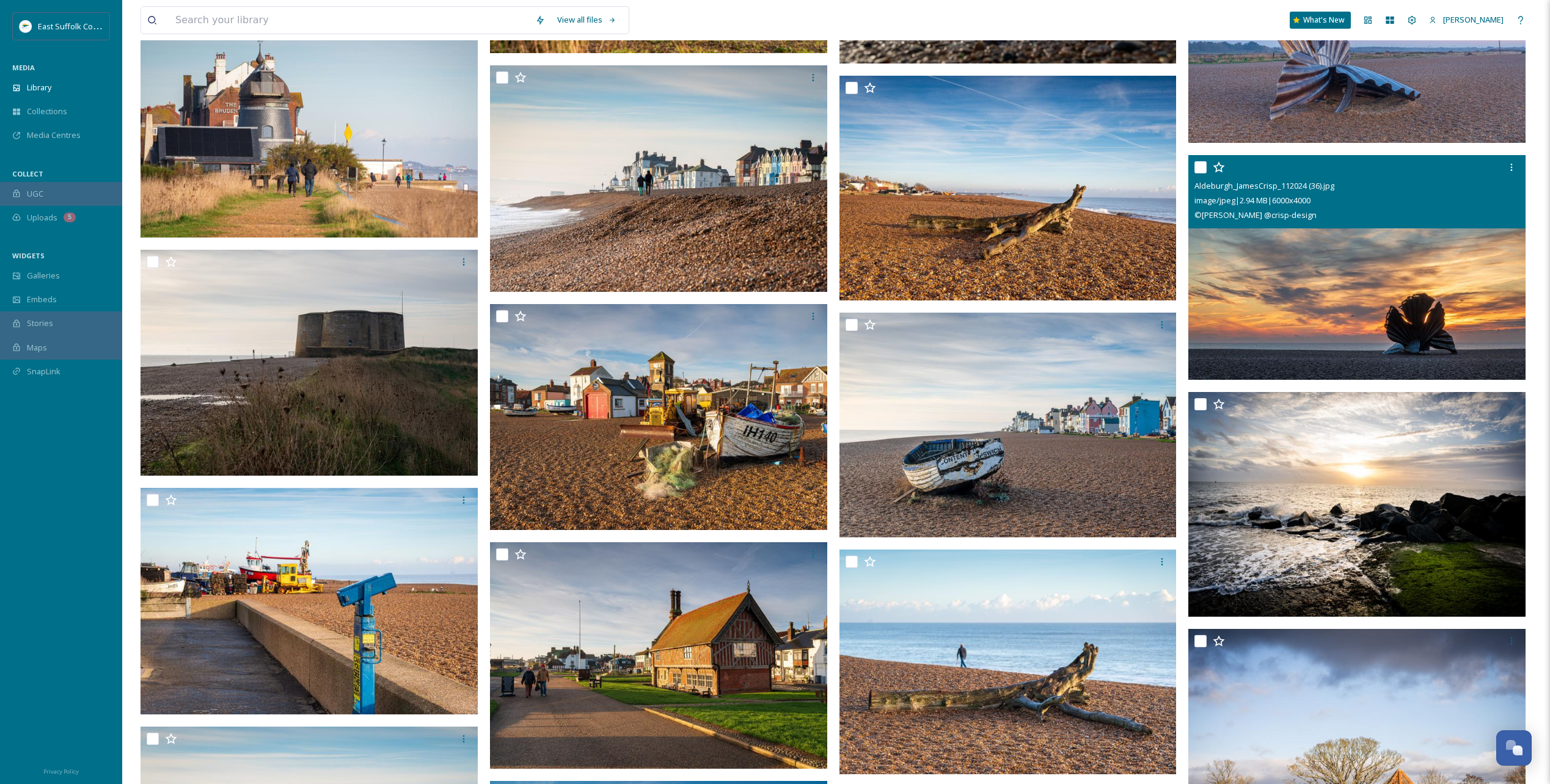
click at [927, 312] on img at bounding box center [1357, 267] width 337 height 225
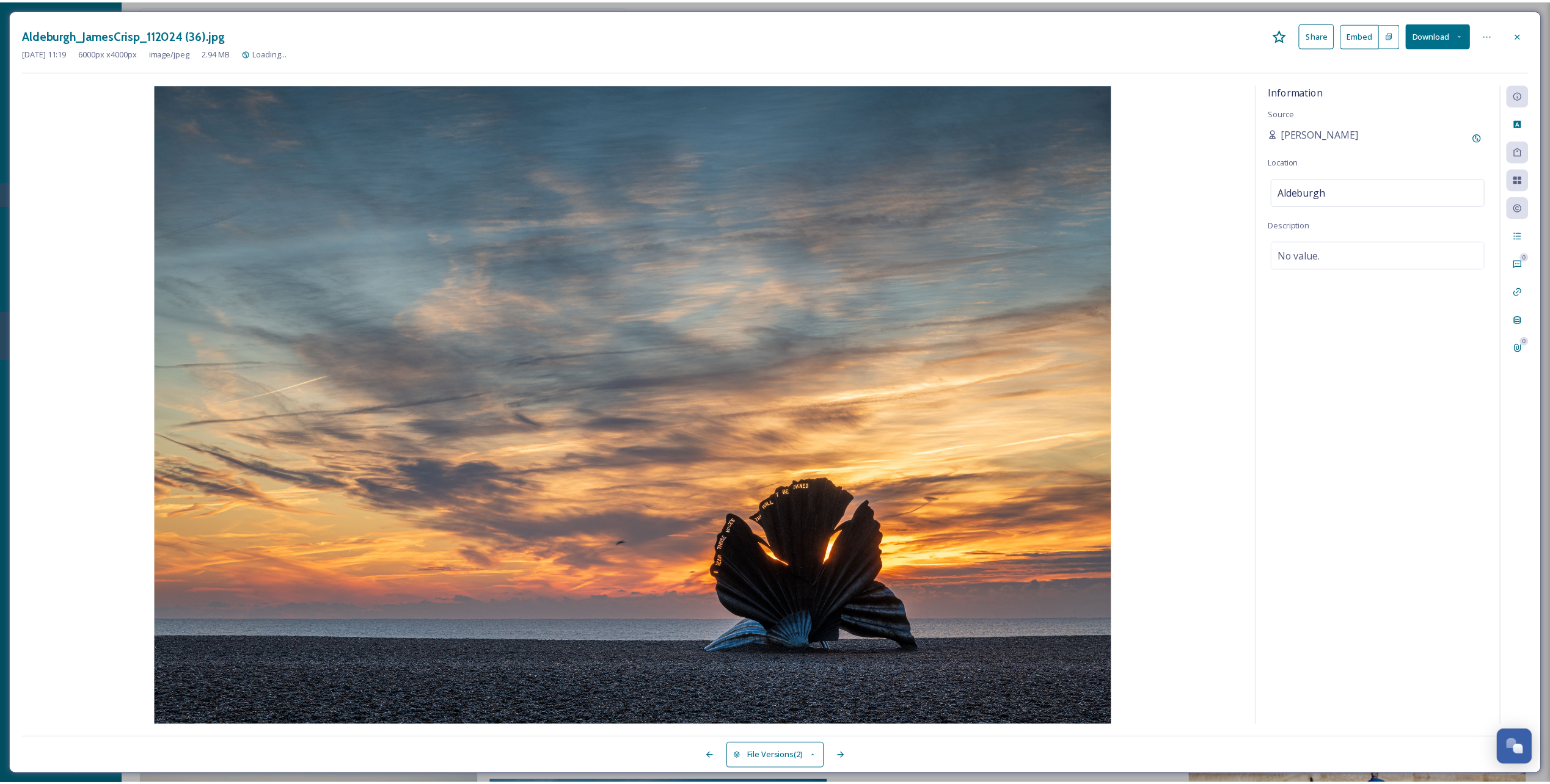
scroll to position [37601, 0]
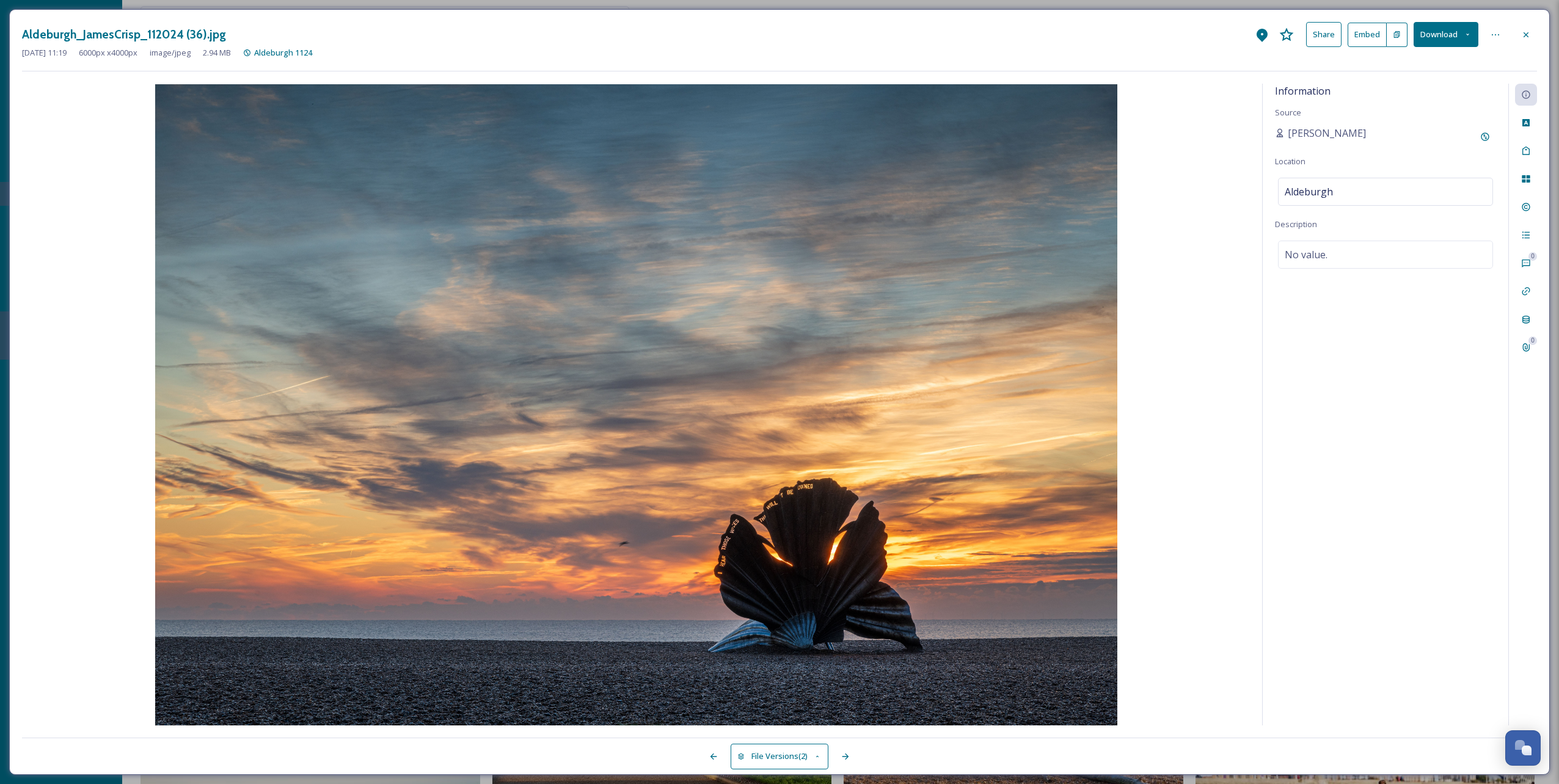
drag, startPoint x: 1523, startPoint y: 30, endPoint x: 1513, endPoint y: 42, distance: 15.6
click at [926, 30] on icon at bounding box center [1525, 34] width 10 height 10
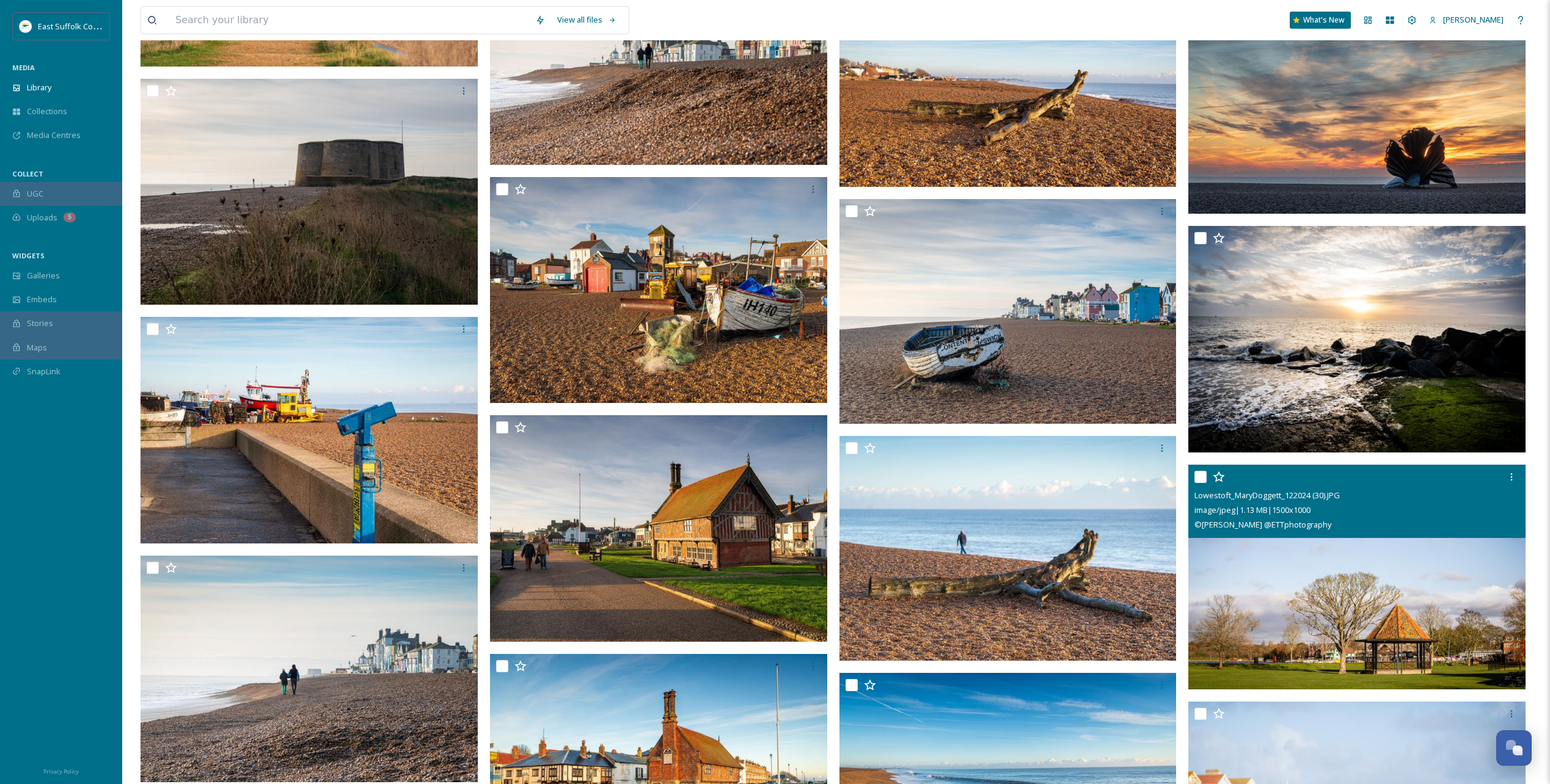
scroll to position [37601, 0]
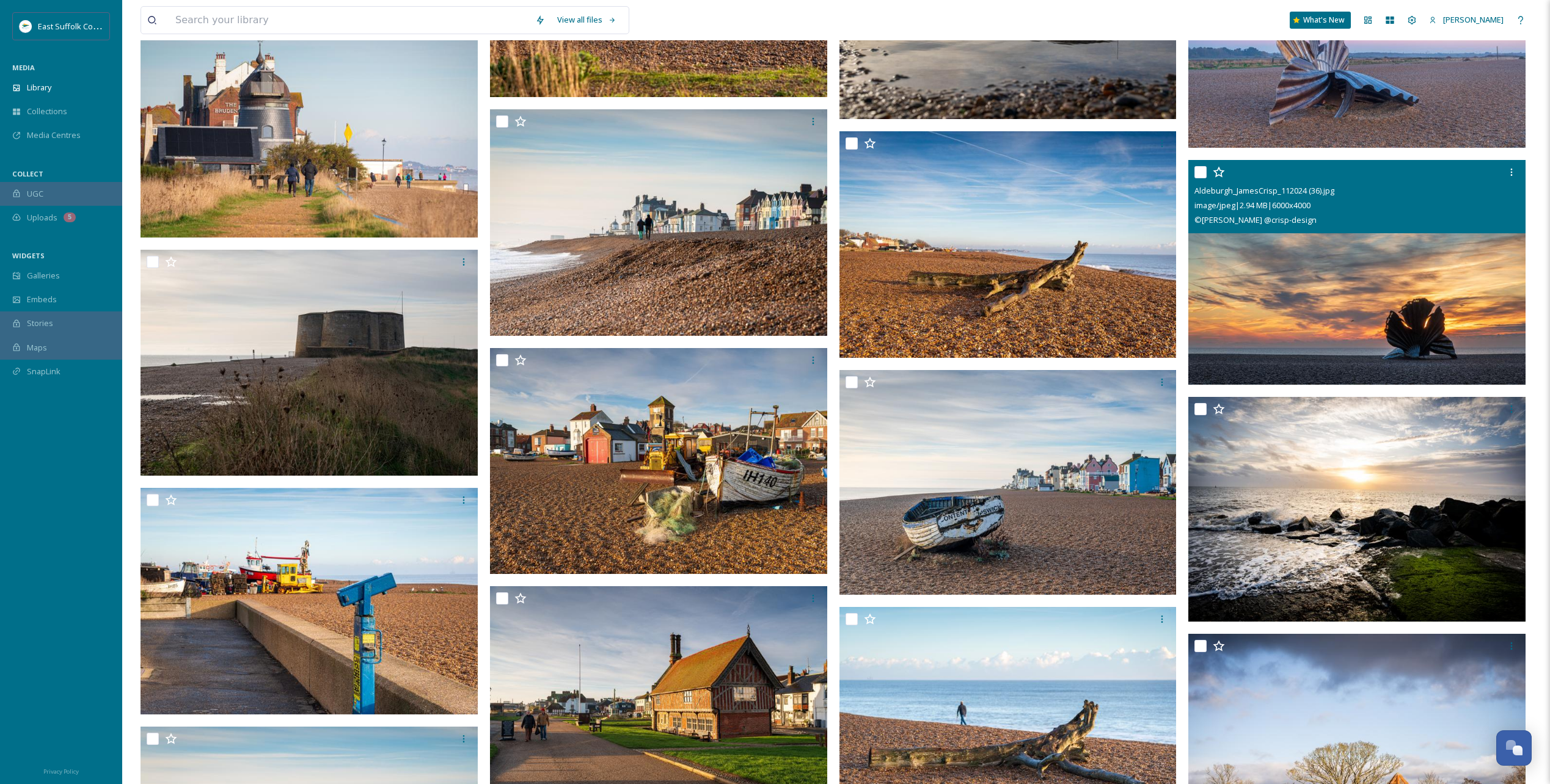
click at [927, 312] on img at bounding box center [1357, 272] width 337 height 225
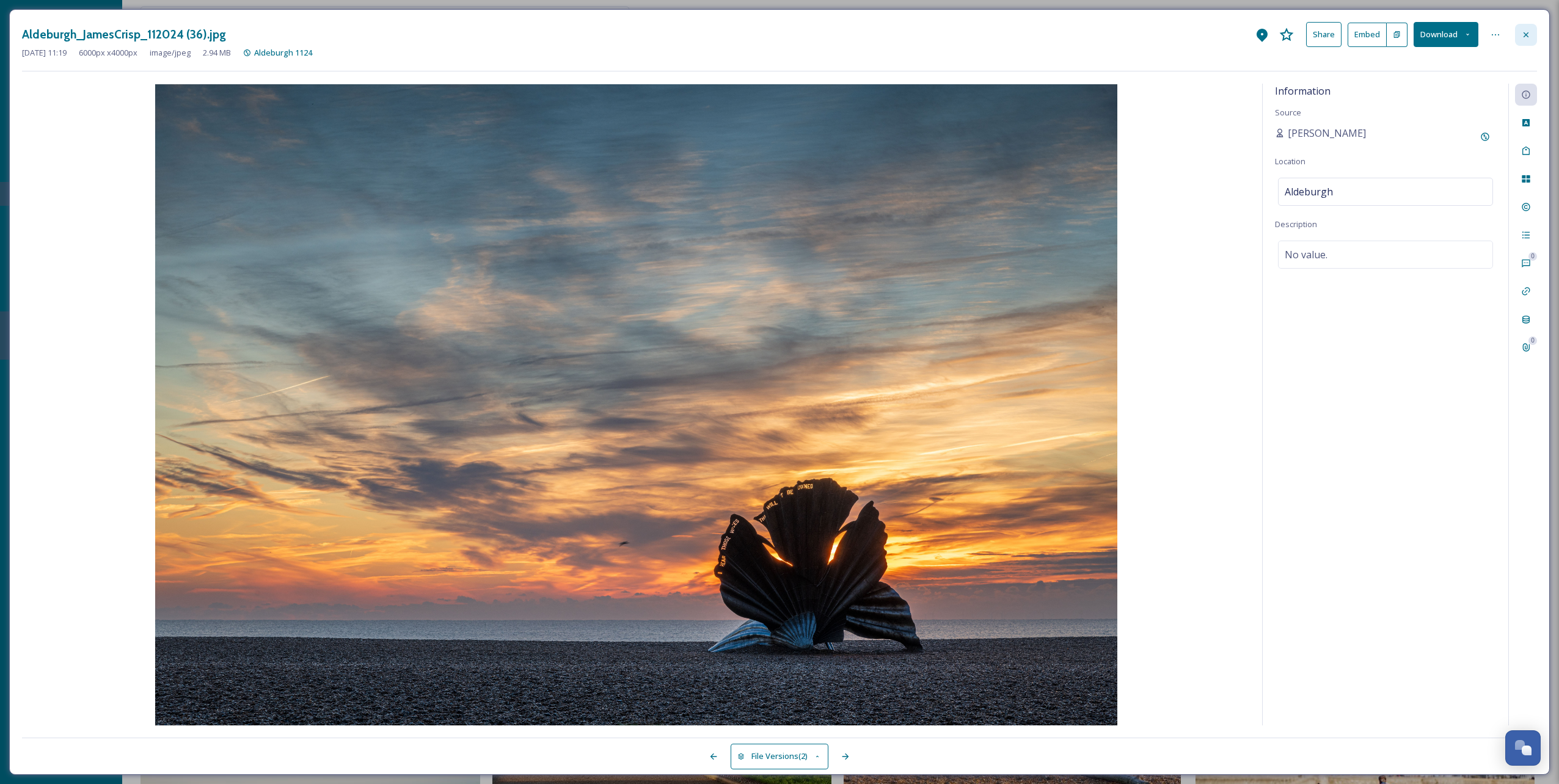
click at [926, 32] on icon at bounding box center [1525, 34] width 5 height 5
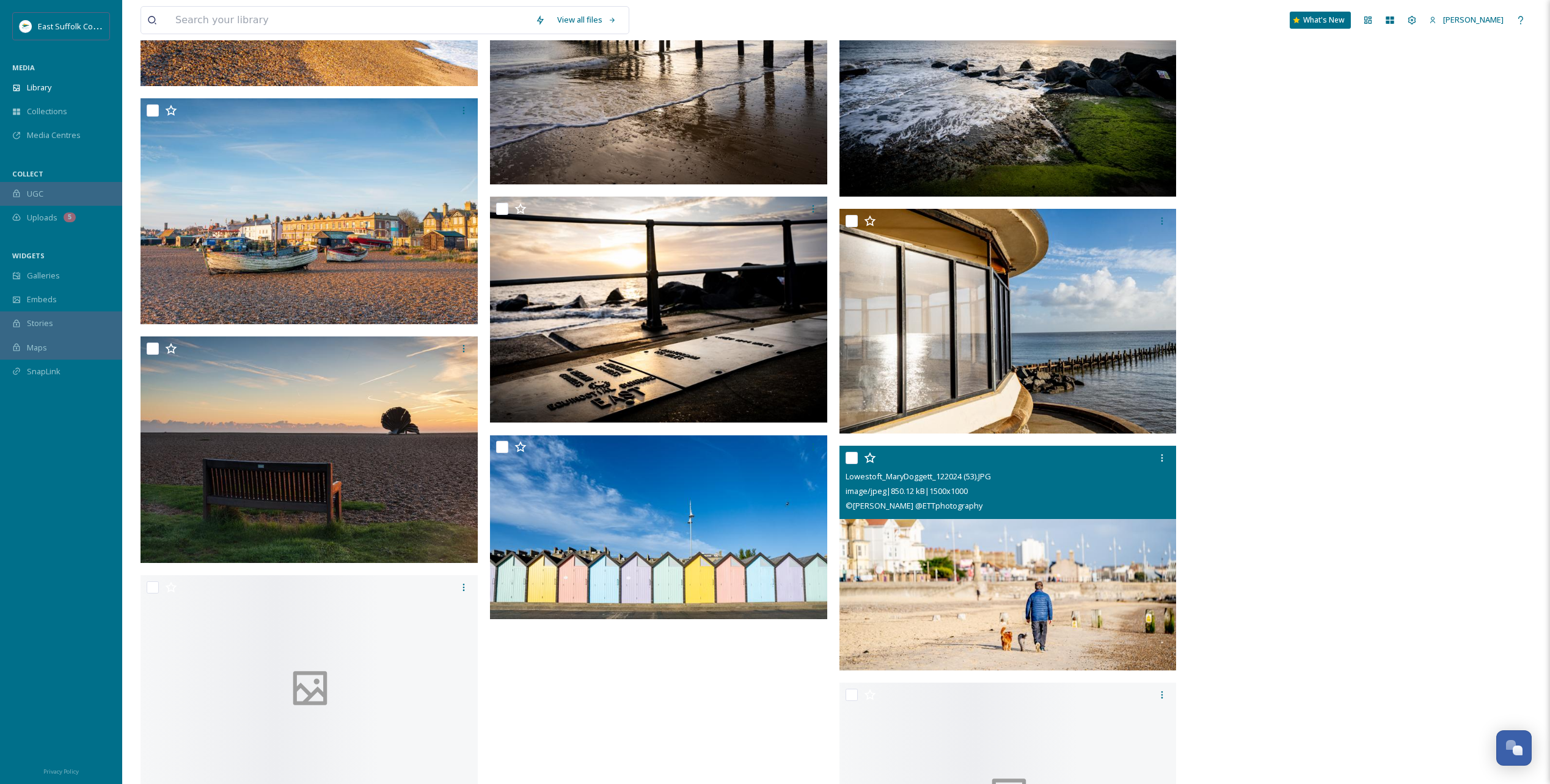
scroll to position [39372, 0]
